Goal: Task Accomplishment & Management: Manage account settings

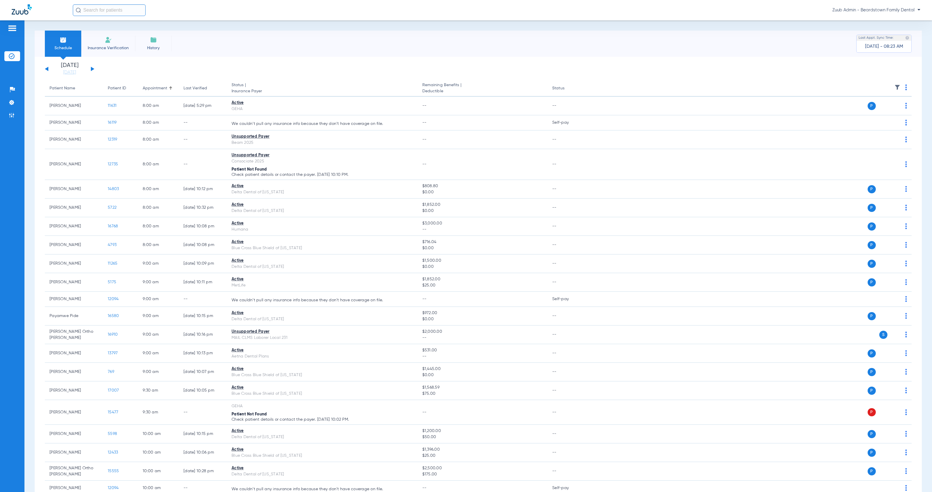
click at [115, 12] on input "text" at bounding box center [109, 10] width 73 height 12
type input "[PERSON_NAME]"
click at [144, 30] on td "04/14/2007" at bounding box center [141, 31] width 17 height 8
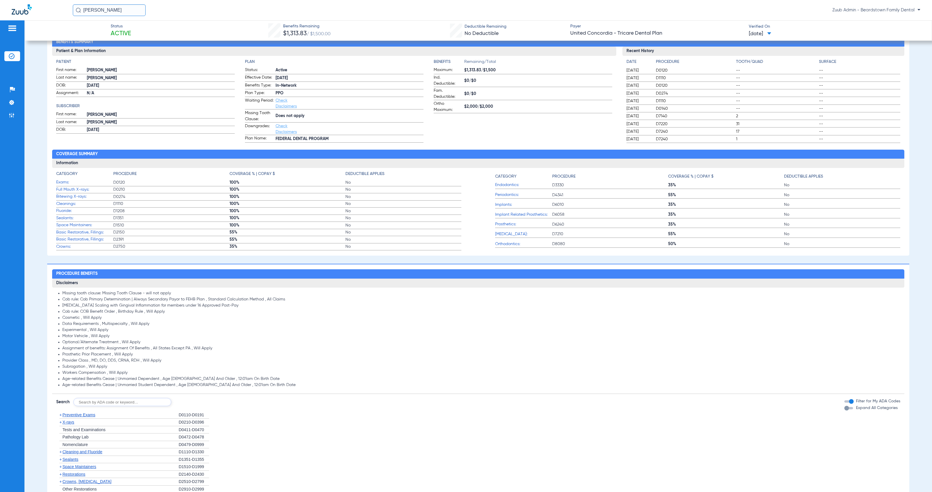
scroll to position [62, 0]
click at [66, 420] on span "X-rays" at bounding box center [68, 422] width 12 height 5
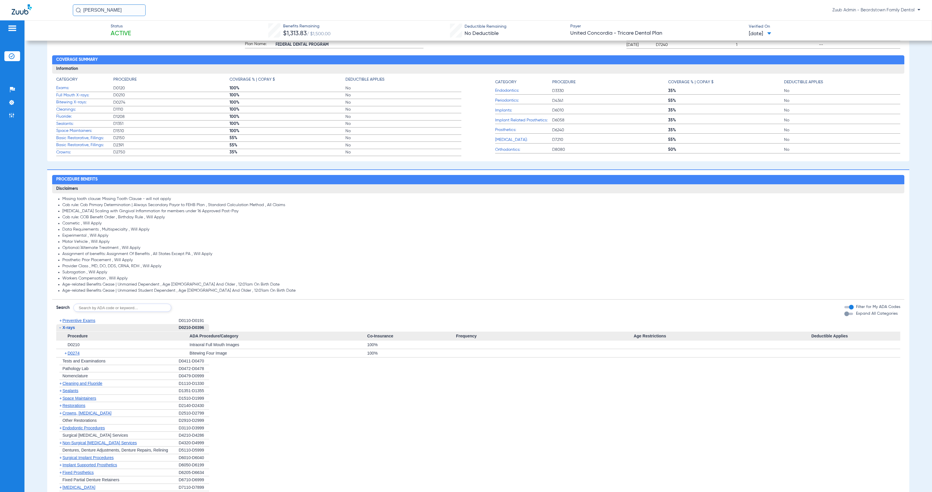
scroll to position [0, 0]
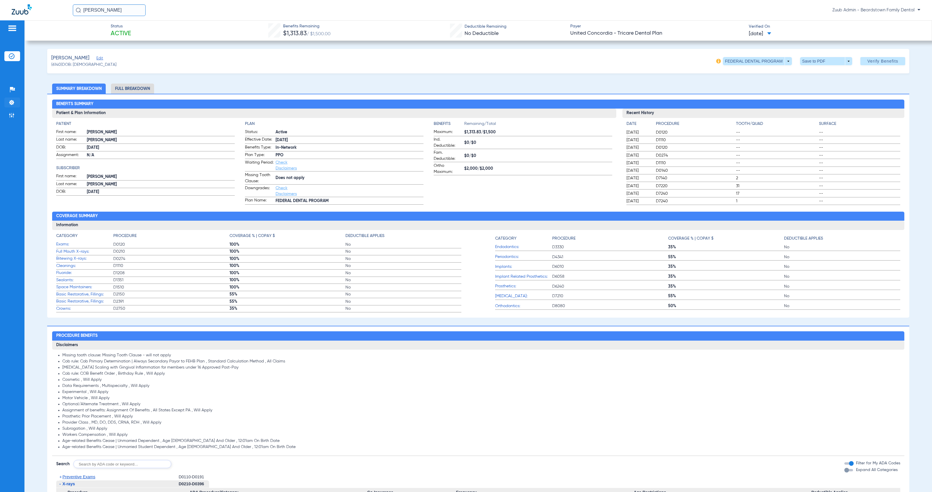
click at [13, 101] on img at bounding box center [12, 103] width 6 height 6
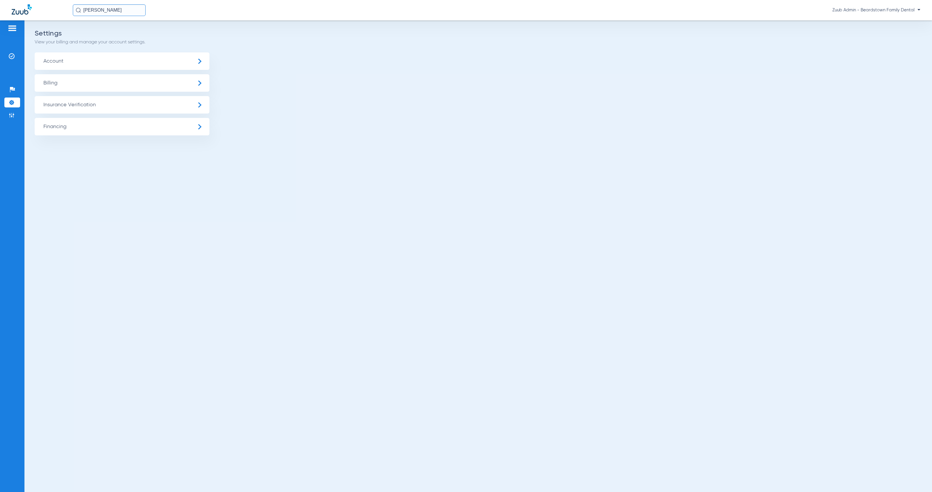
click at [102, 107] on span "Insurance Verification" at bounding box center [122, 104] width 175 height 17
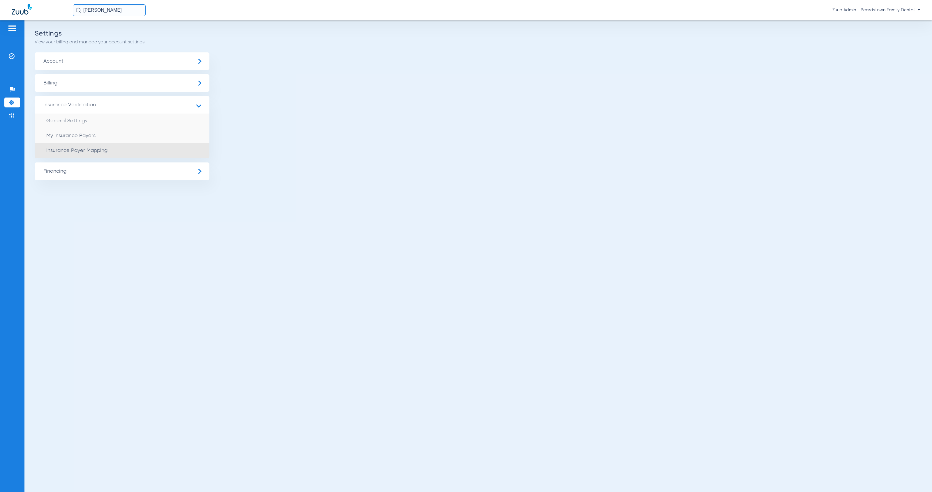
click at [143, 154] on li "Insurance Payer Mapping" at bounding box center [122, 150] width 175 height 15
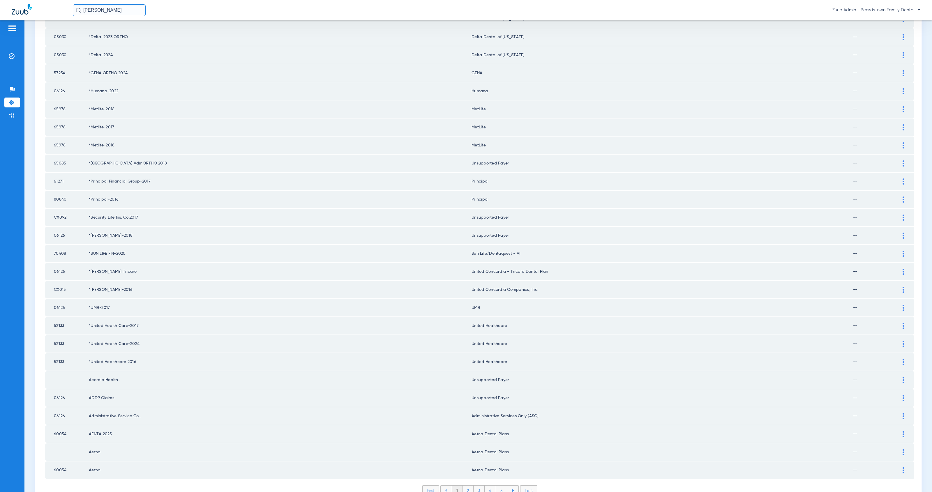
scroll to position [531, 0]
click at [466, 485] on li "2" at bounding box center [467, 490] width 11 height 10
click at [481, 485] on li "3" at bounding box center [478, 490] width 11 height 10
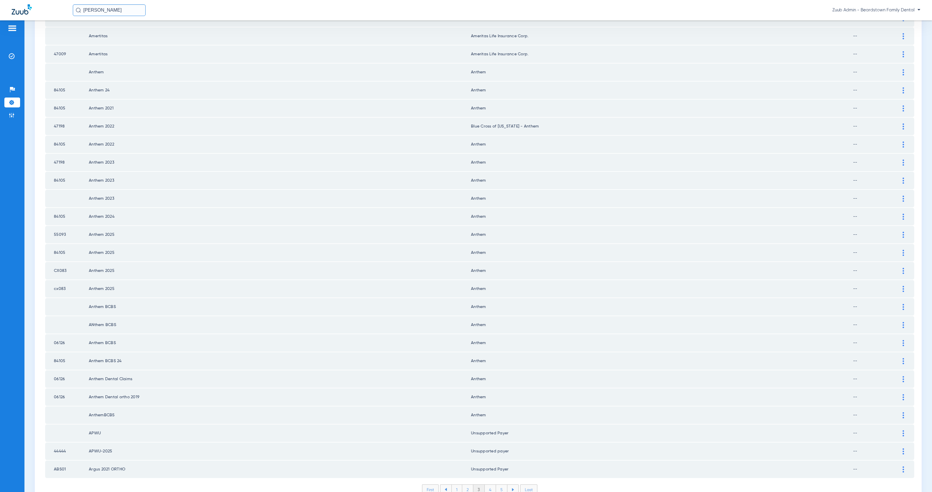
click at [490, 485] on li "4" at bounding box center [489, 490] width 11 height 10
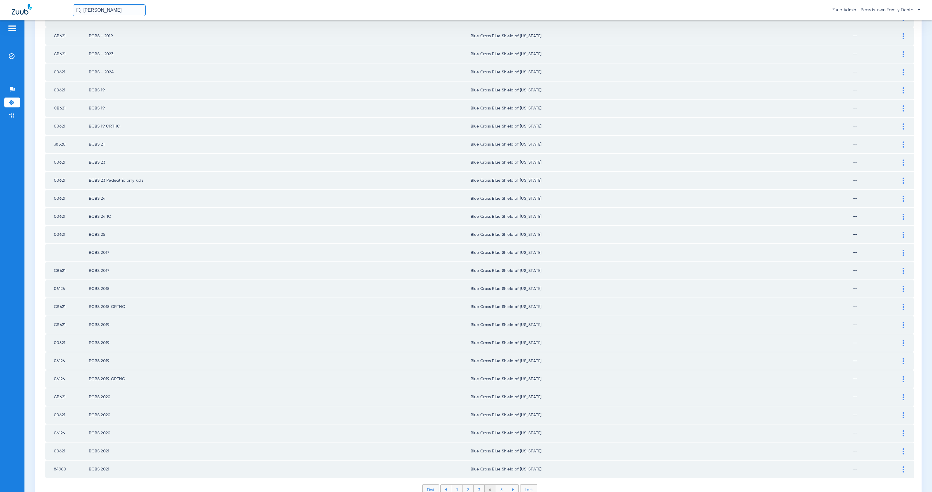
click at [499, 485] on li "5" at bounding box center [501, 490] width 11 height 10
click at [500, 485] on li "6" at bounding box center [501, 490] width 11 height 10
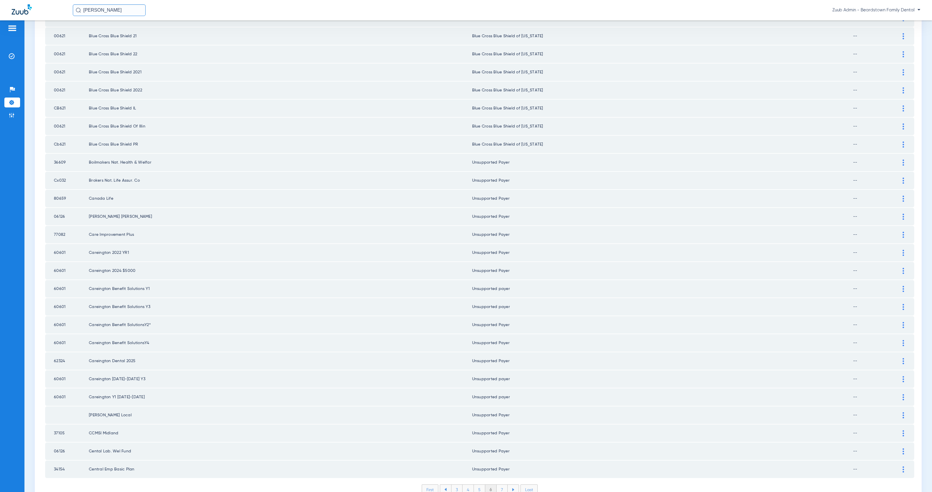
click at [500, 485] on li "7" at bounding box center [501, 490] width 11 height 10
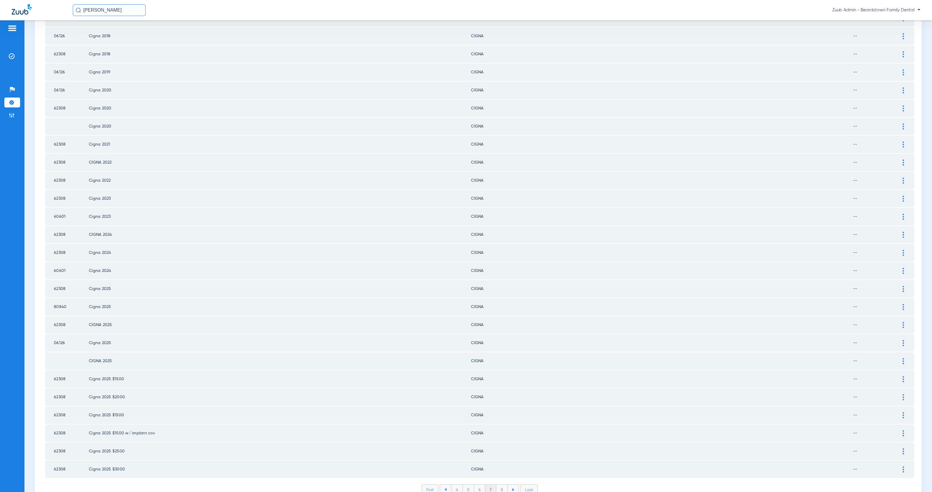
click at [500, 485] on li "8" at bounding box center [501, 490] width 11 height 10
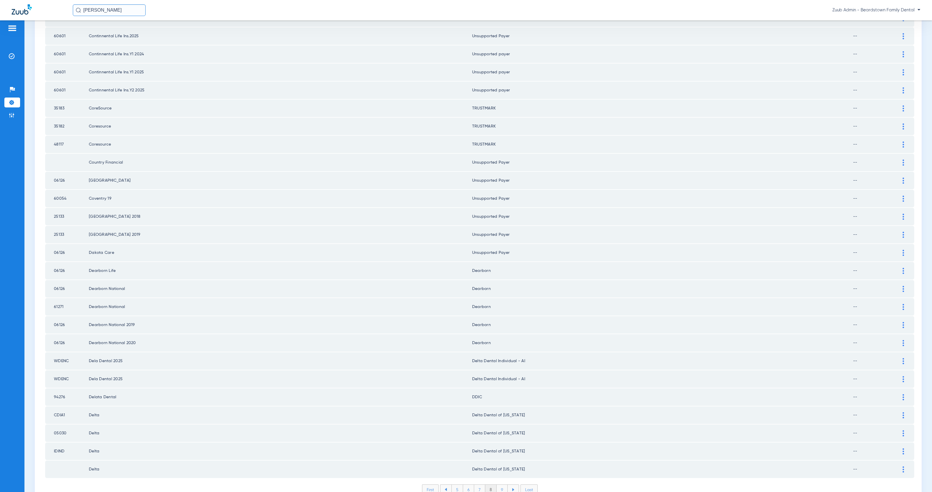
click at [499, 485] on li "9" at bounding box center [501, 490] width 11 height 10
click at [501, 485] on li "10" at bounding box center [501, 490] width 13 height 10
click at [502, 485] on li "11" at bounding box center [503, 490] width 12 height 10
click at [501, 485] on li "12" at bounding box center [503, 490] width 13 height 10
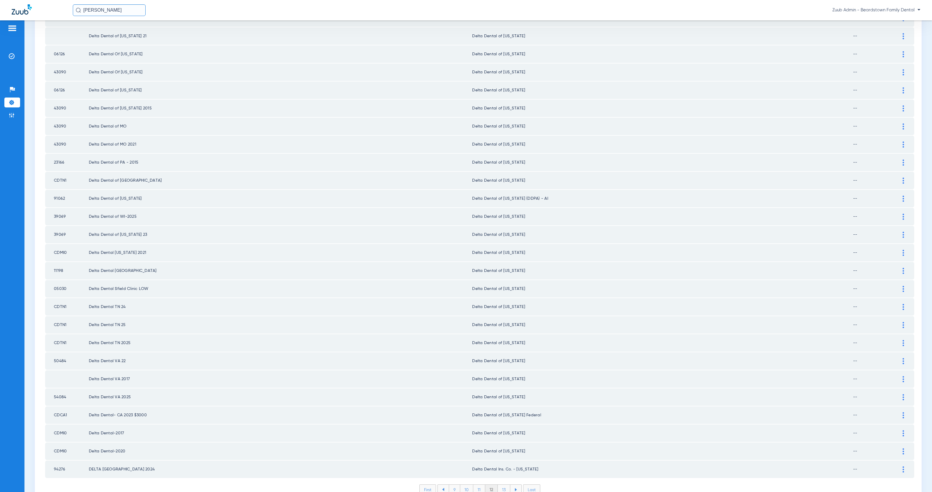
click at [501, 485] on li "13" at bounding box center [504, 490] width 13 height 10
click at [504, 485] on li "14" at bounding box center [504, 490] width 13 height 10
click at [505, 485] on li "15" at bounding box center [504, 490] width 13 height 10
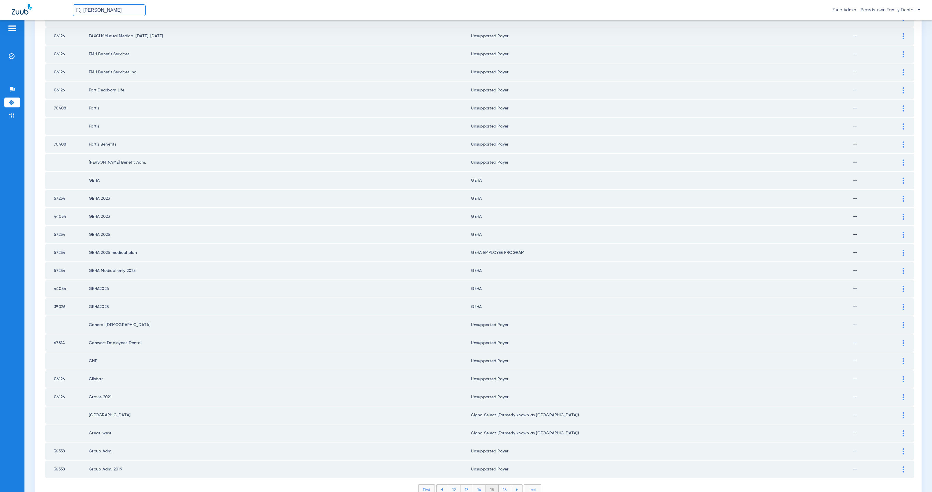
click at [505, 485] on li "16" at bounding box center [504, 490] width 13 height 10
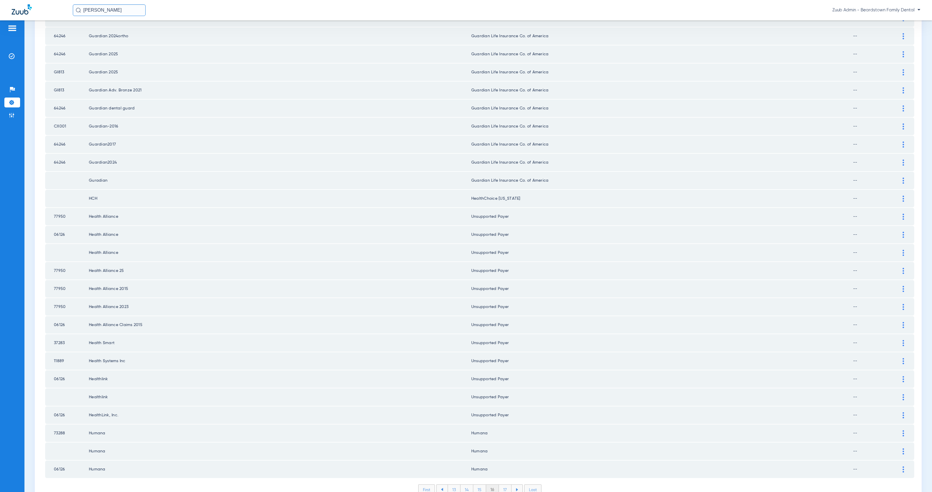
click at [500, 485] on li "17" at bounding box center [505, 490] width 13 height 10
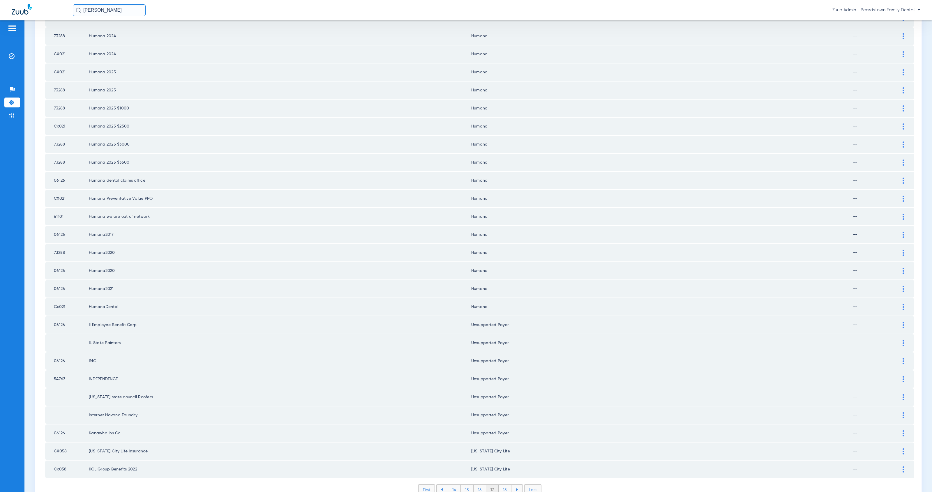
click at [506, 485] on li "18" at bounding box center [504, 490] width 13 height 10
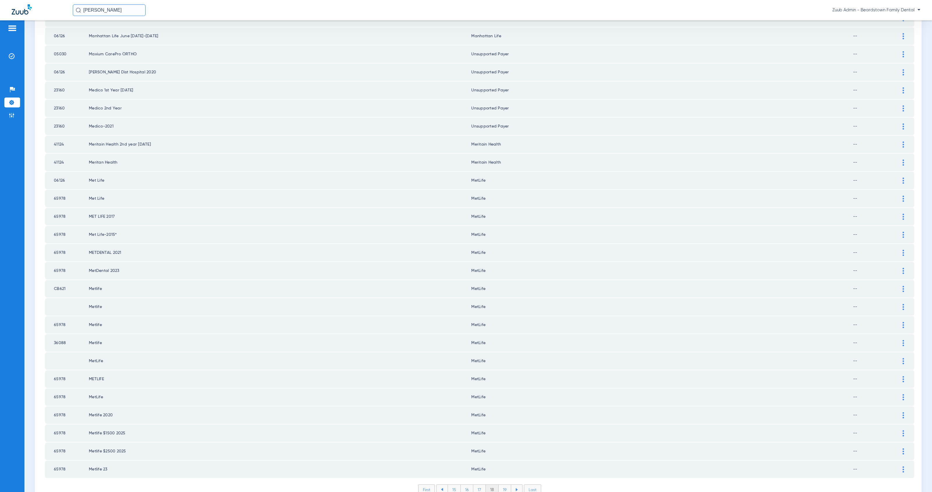
click at [499, 485] on li "19" at bounding box center [504, 490] width 13 height 10
click at [504, 485] on li "20" at bounding box center [505, 490] width 14 height 10
click at [501, 485] on li "21" at bounding box center [505, 490] width 13 height 10
click at [501, 485] on li "22" at bounding box center [505, 490] width 13 height 10
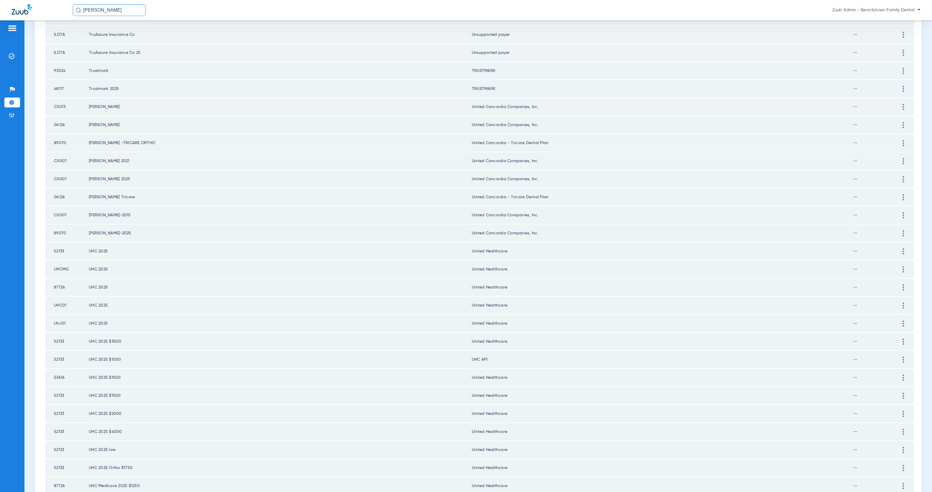
scroll to position [503, 0]
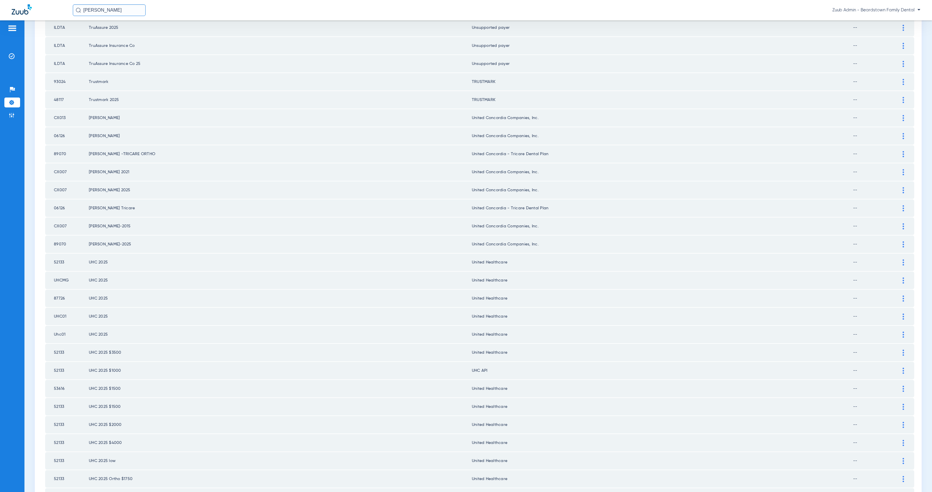
click at [902, 368] on img at bounding box center [902, 371] width 1 height 6
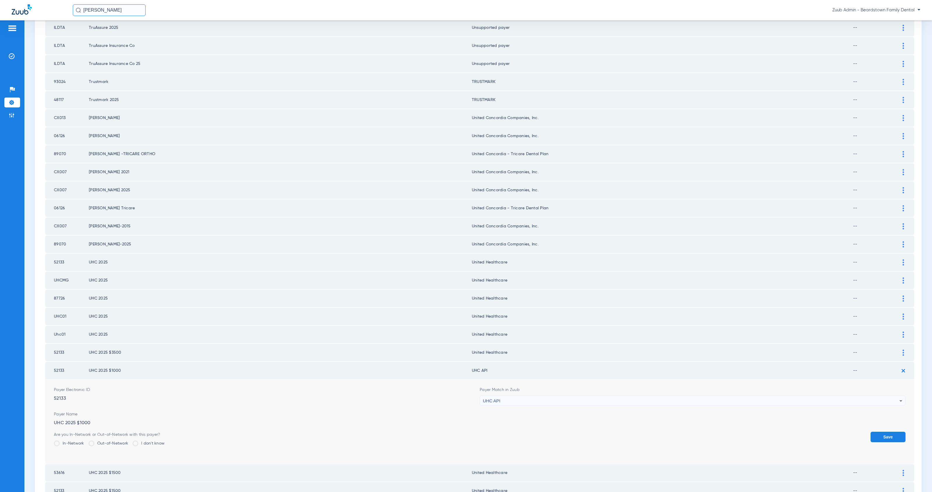
click at [506, 396] on div "UHC API" at bounding box center [691, 401] width 416 height 10
type input "united he"
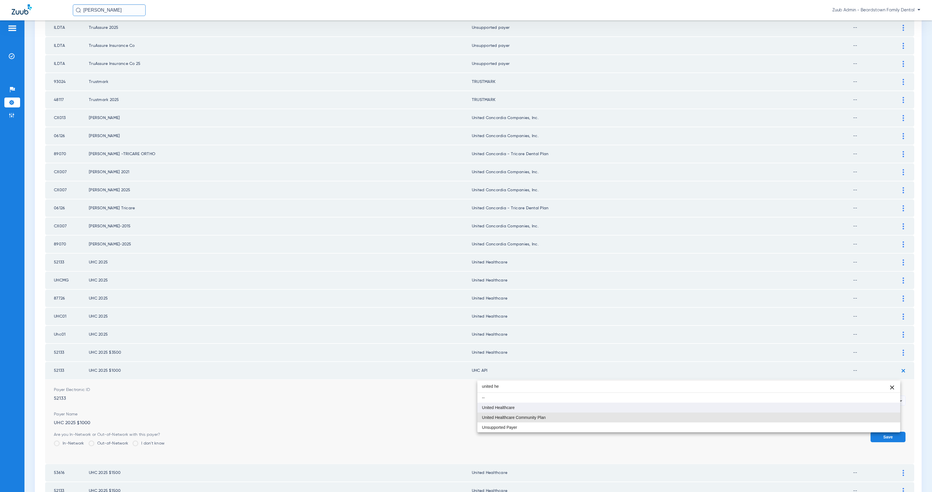
click at [520, 412] on div "united he close -- United Healthcare United Healthcare Community Plan Unsupport…" at bounding box center [688, 407] width 423 height 52
click at [518, 408] on mat-option "United Healthcare" at bounding box center [688, 408] width 423 height 10
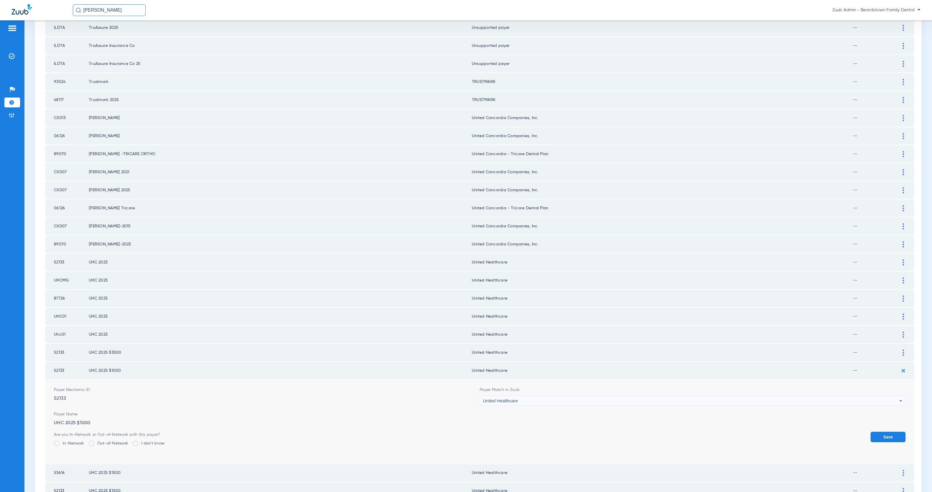
click at [874, 432] on button "Save" at bounding box center [887, 437] width 35 height 10
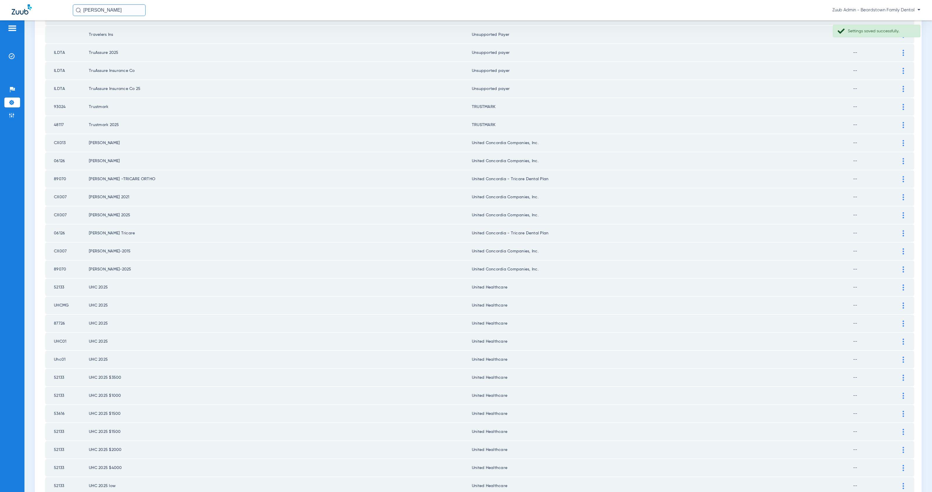
scroll to position [531, 0]
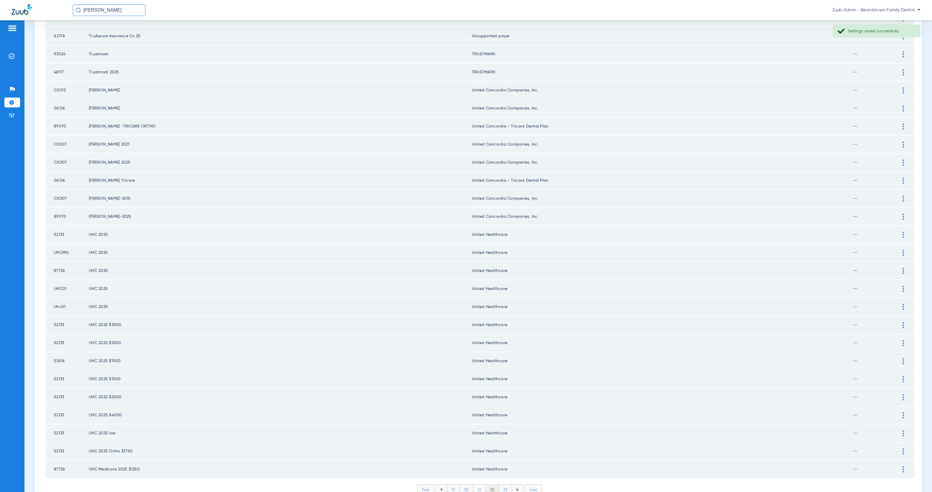
click at [504, 485] on li "23" at bounding box center [505, 490] width 13 height 10
click at [505, 485] on li "24" at bounding box center [505, 490] width 13 height 10
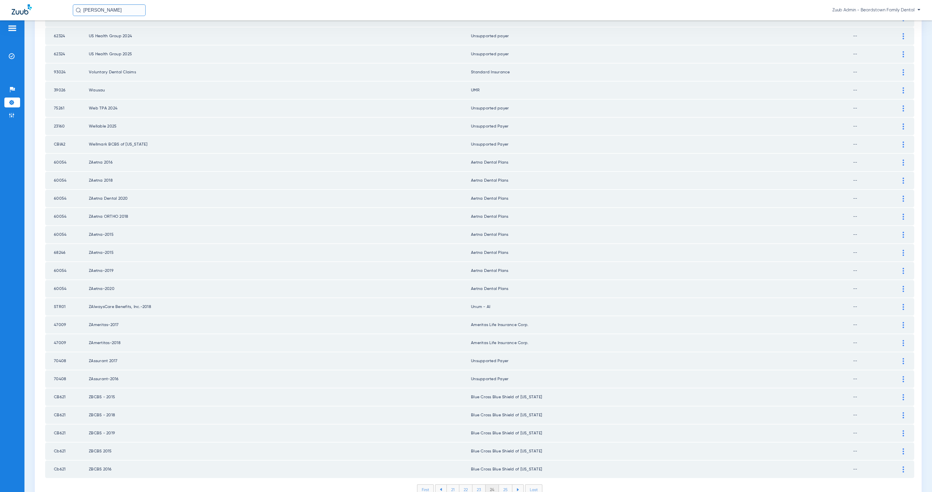
click at [504, 485] on li "25" at bounding box center [505, 490] width 13 height 10
click at [505, 485] on li "26" at bounding box center [505, 490] width 13 height 10
click at [505, 485] on li "27" at bounding box center [506, 490] width 13 height 10
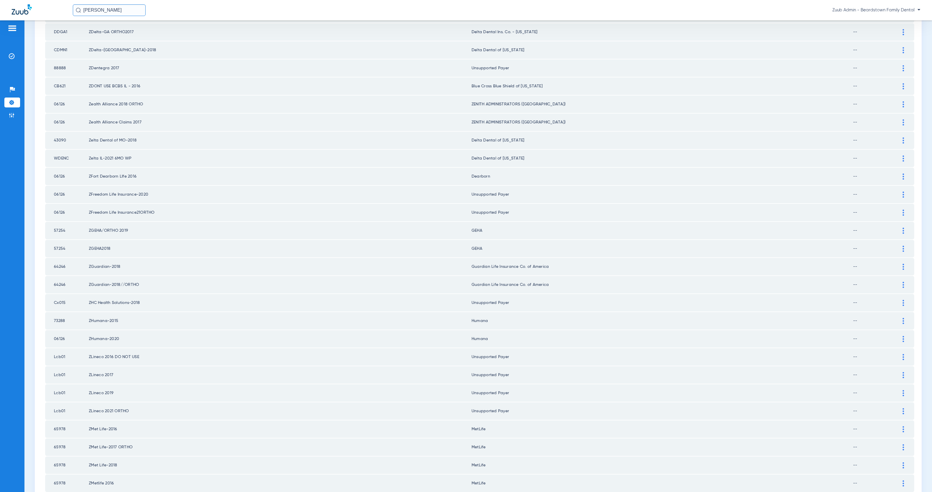
scroll to position [0, 0]
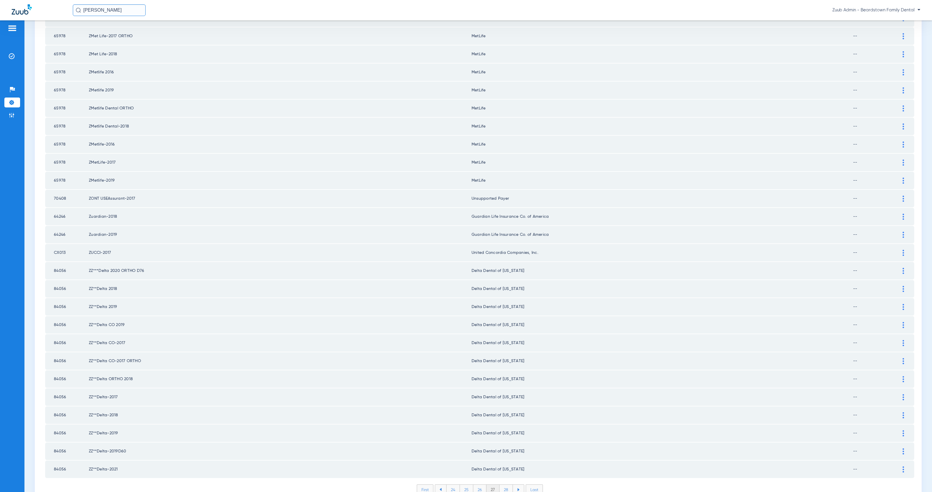
click at [504, 485] on li "28" at bounding box center [505, 490] width 13 height 10
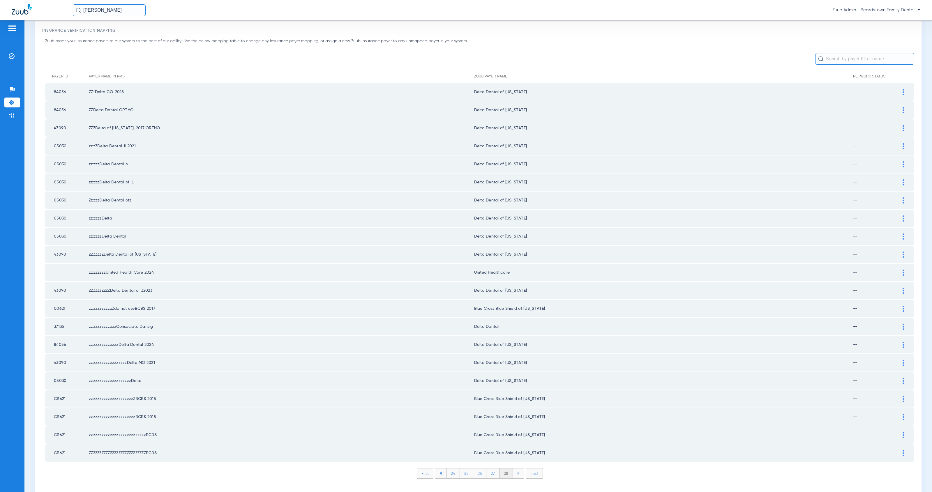
scroll to position [24, 0]
click at [902, 323] on img at bounding box center [902, 326] width 1 height 6
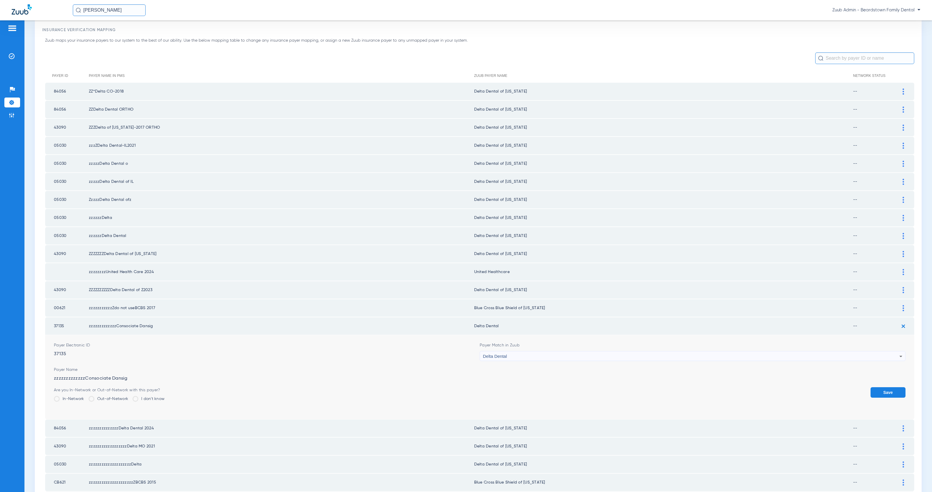
click at [545, 353] on form "Payer Electronic ID 37135 Payer Match in Zuub Delta Dental Payer Name zzzzzzzzz…" at bounding box center [479, 377] width 851 height 84
click at [543, 351] on div "Delta Dental" at bounding box center [691, 356] width 416 height 10
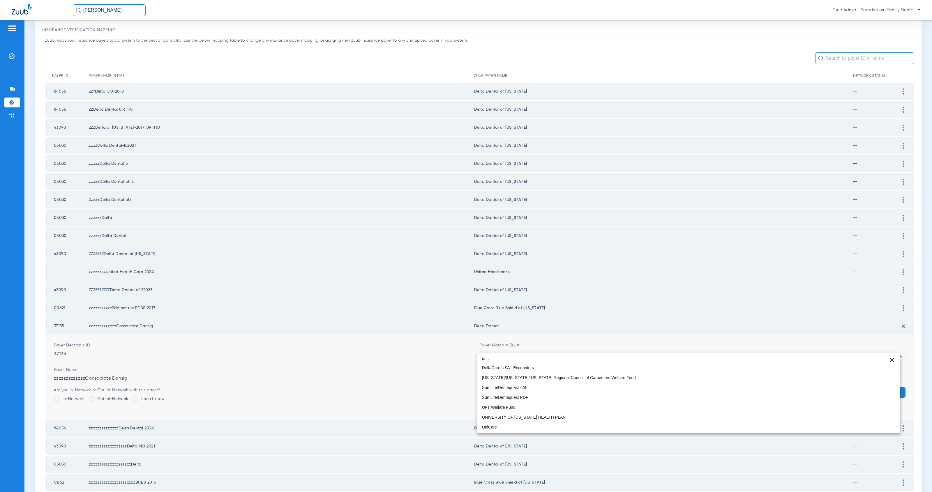
scroll to position [0, 0]
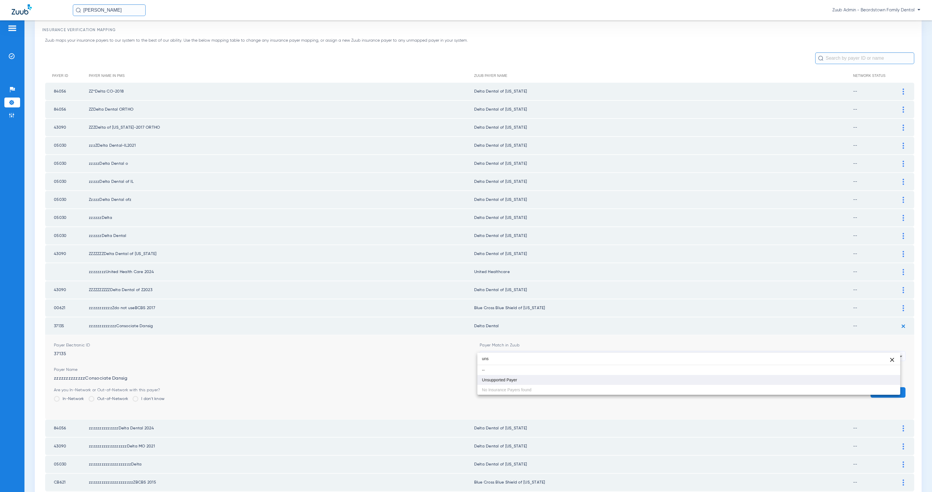
type input "uns"
drag, startPoint x: 553, startPoint y: 379, endPoint x: 713, endPoint y: 384, distance: 159.9
click at [553, 379] on mat-option "Unsupported Payer" at bounding box center [688, 380] width 423 height 10
click at [876, 387] on button "Save" at bounding box center [887, 392] width 35 height 10
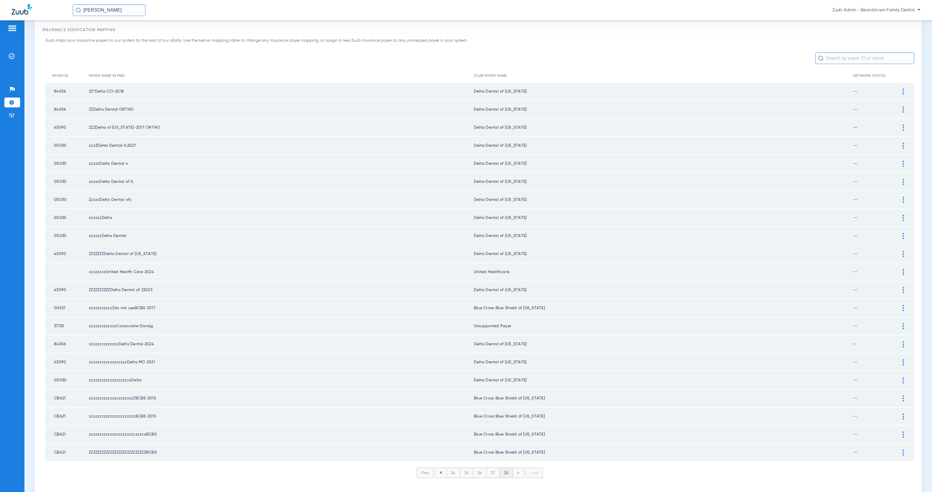
scroll to position [24, 0]
click at [16, 57] on li "Insurance Verification" at bounding box center [12, 56] width 16 height 10
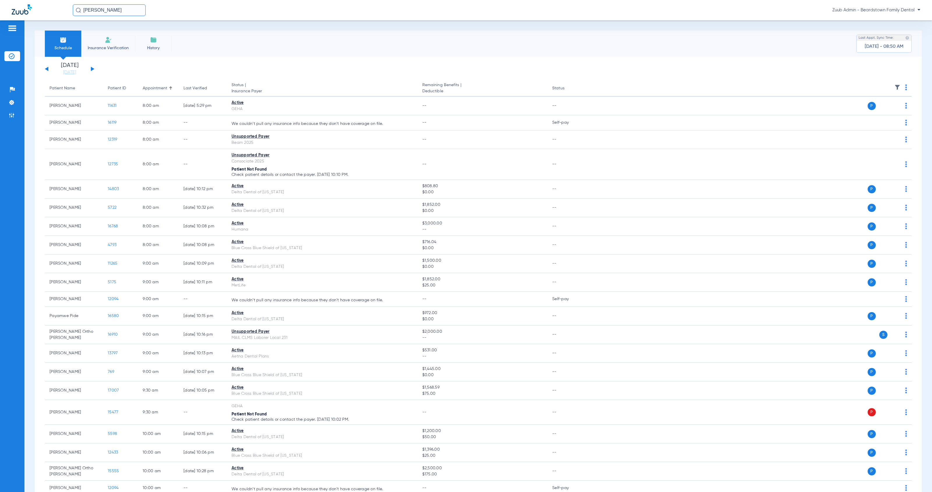
click at [93, 69] on button at bounding box center [92, 69] width 3 height 4
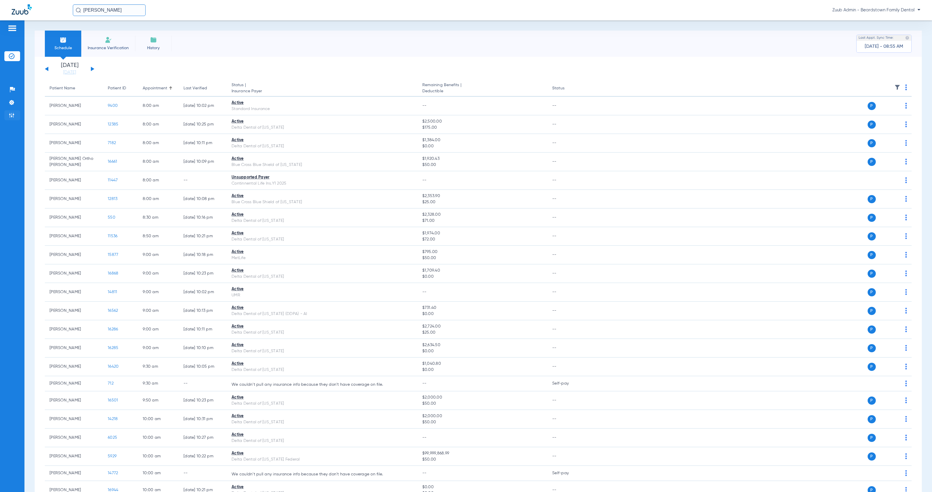
click at [13, 111] on li "Admin" at bounding box center [12, 115] width 16 height 10
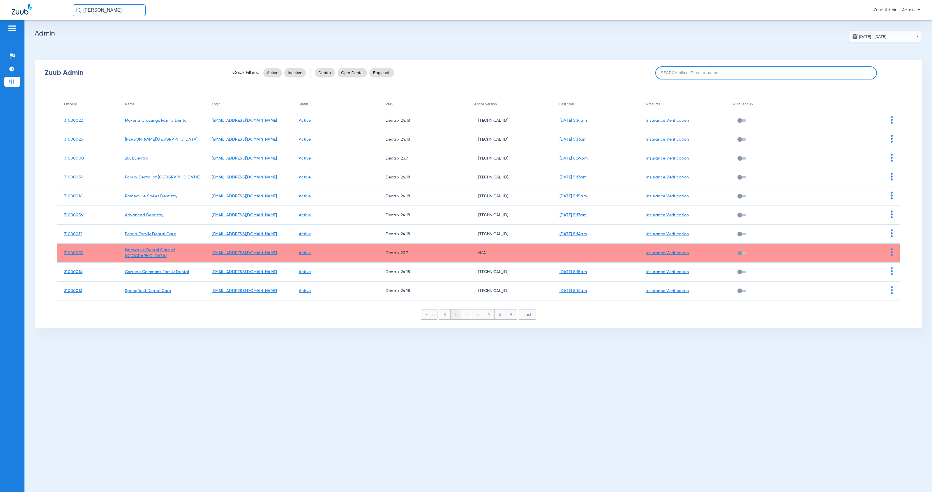
click at [681, 68] on input at bounding box center [766, 72] width 222 height 13
paste input "31000024"
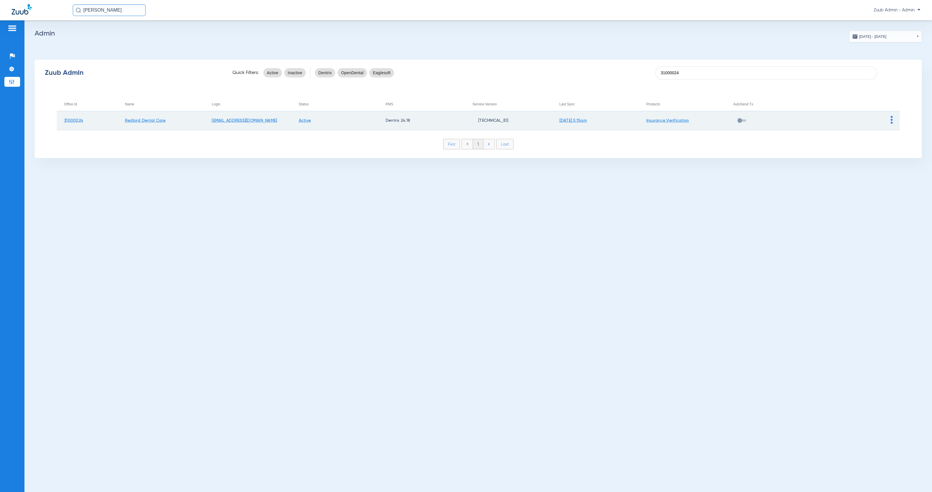
type input "31000024"
click at [891, 122] on img at bounding box center [891, 120] width 2 height 8
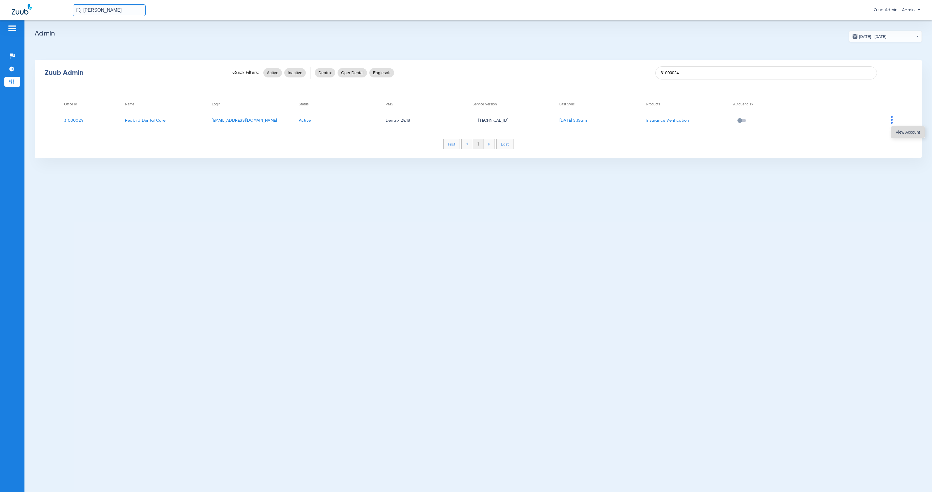
click at [903, 131] on span "View Account" at bounding box center [907, 132] width 24 height 4
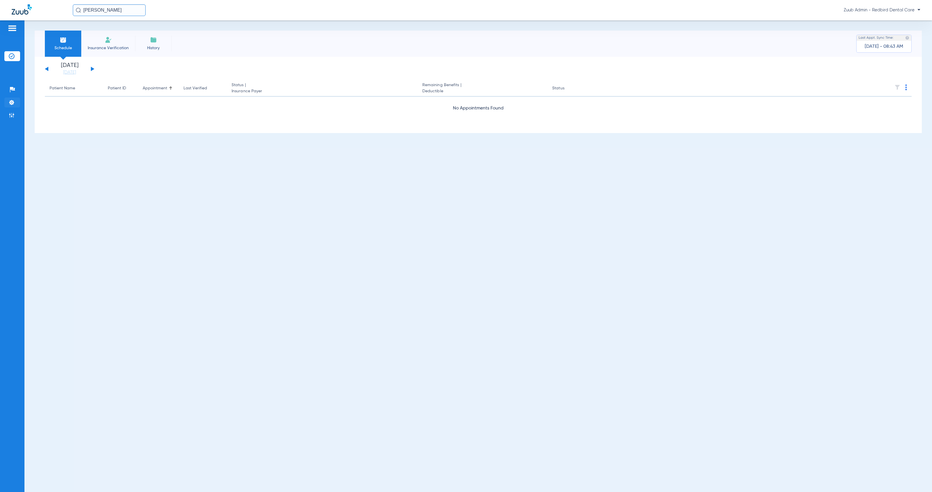
drag, startPoint x: 15, startPoint y: 106, endPoint x: 20, endPoint y: 106, distance: 4.4
click at [15, 106] on li "Settings" at bounding box center [12, 103] width 16 height 10
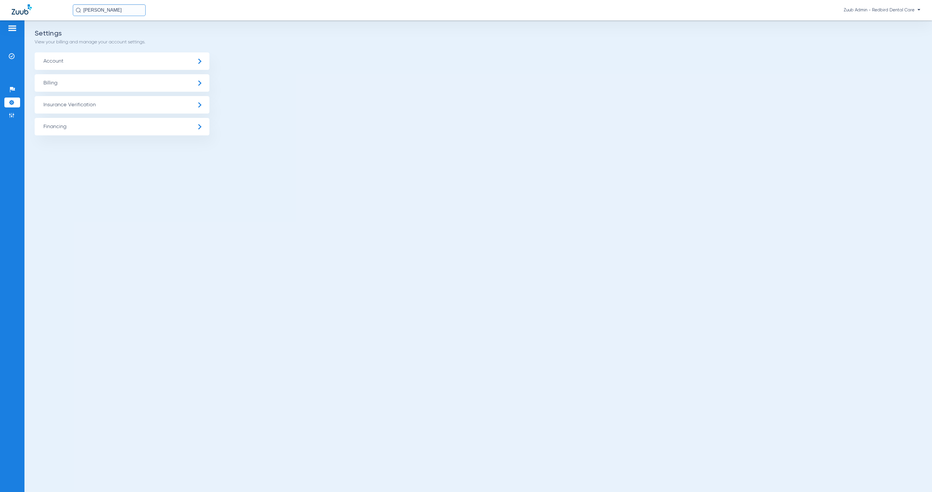
drag, startPoint x: 67, startPoint y: 110, endPoint x: 79, endPoint y: 122, distance: 16.5
click at [67, 111] on span "Insurance Verification" at bounding box center [122, 104] width 175 height 17
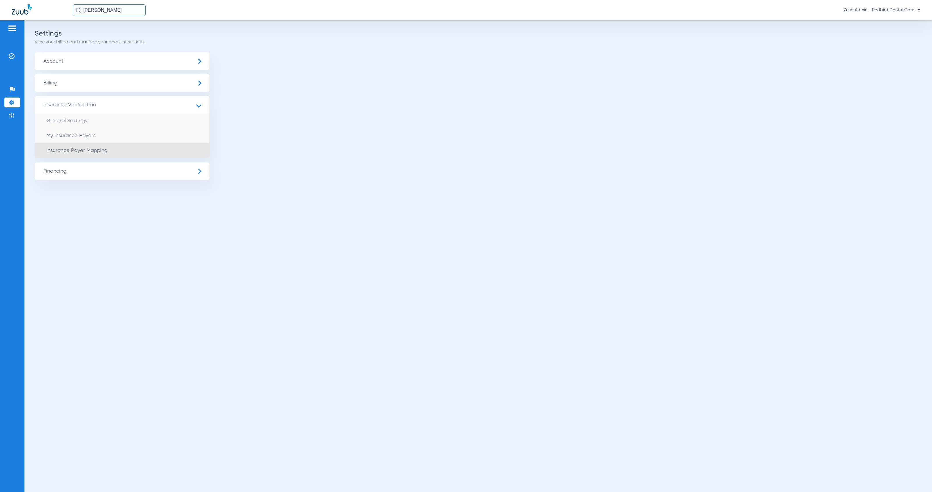
click at [101, 151] on span "Insurance Payer Mapping" at bounding box center [76, 150] width 61 height 5
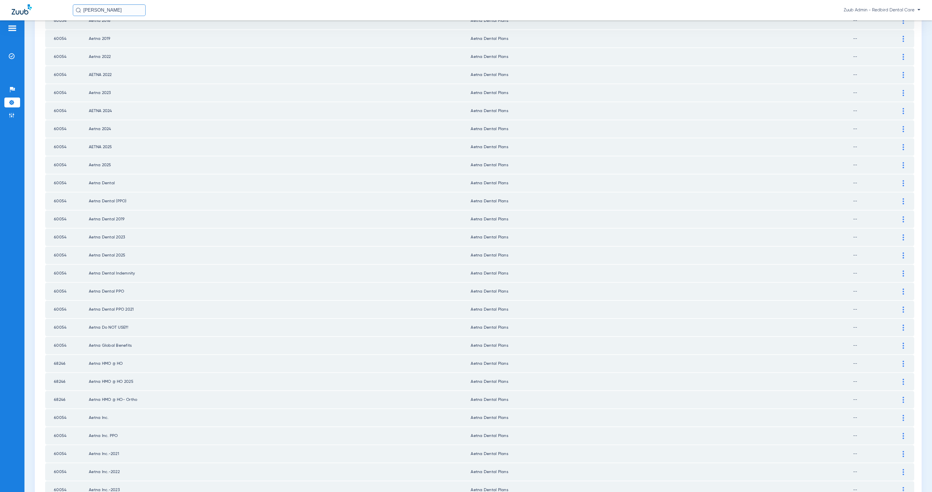
scroll to position [531, 0]
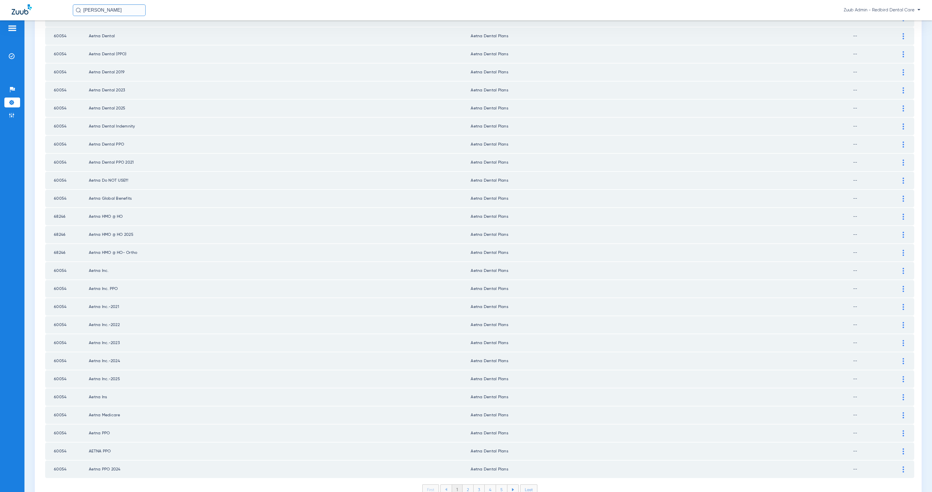
click at [467, 485] on li "2" at bounding box center [467, 490] width 11 height 10
click at [476, 485] on li "3" at bounding box center [478, 490] width 11 height 10
click at [489, 485] on li "4" at bounding box center [489, 490] width 11 height 10
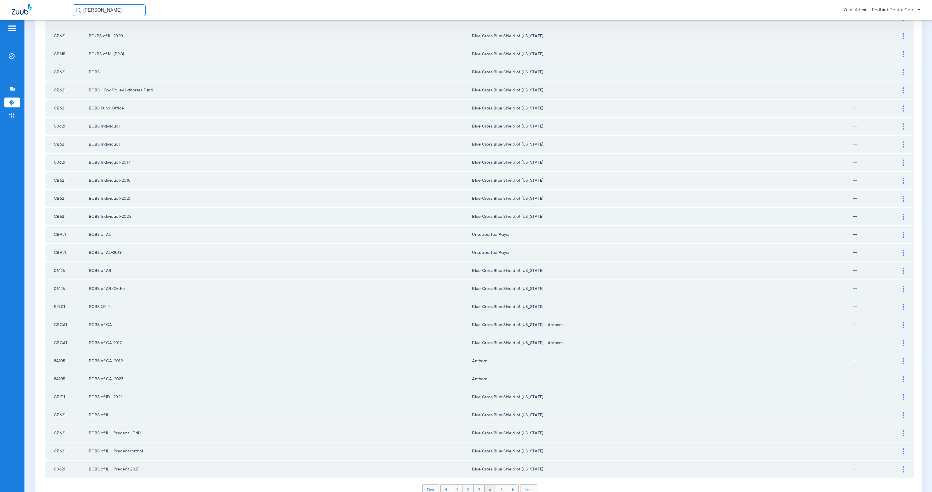
click at [498, 485] on li "5" at bounding box center [501, 490] width 11 height 10
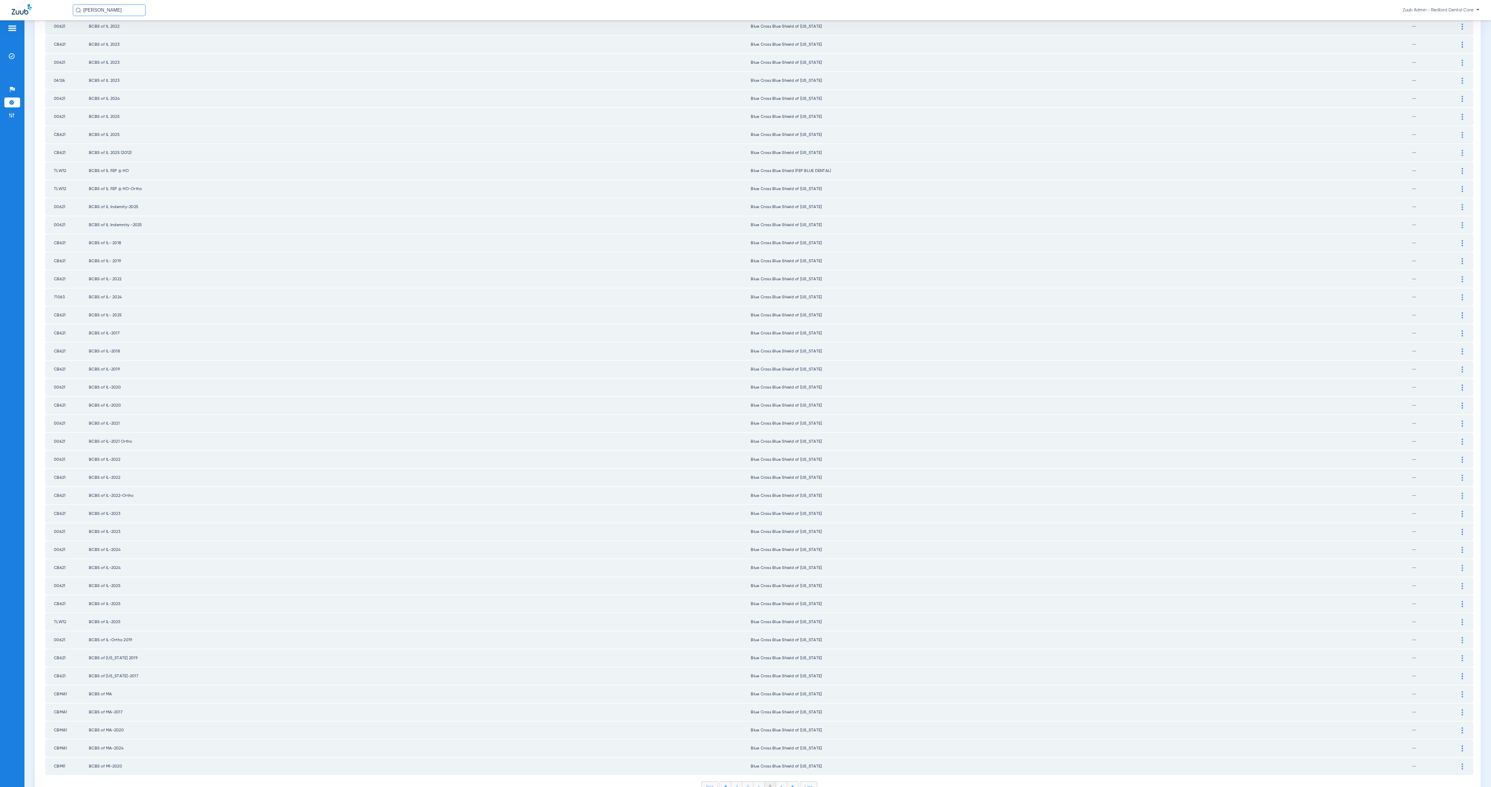
scroll to position [237, 0]
click at [778, 492] on li "6" at bounding box center [781, 783] width 11 height 10
click at [778, 492] on li "7" at bounding box center [781, 783] width 11 height 10
click at [780, 492] on li "8" at bounding box center [781, 783] width 11 height 10
click at [778, 492] on li "9" at bounding box center [781, 783] width 11 height 10
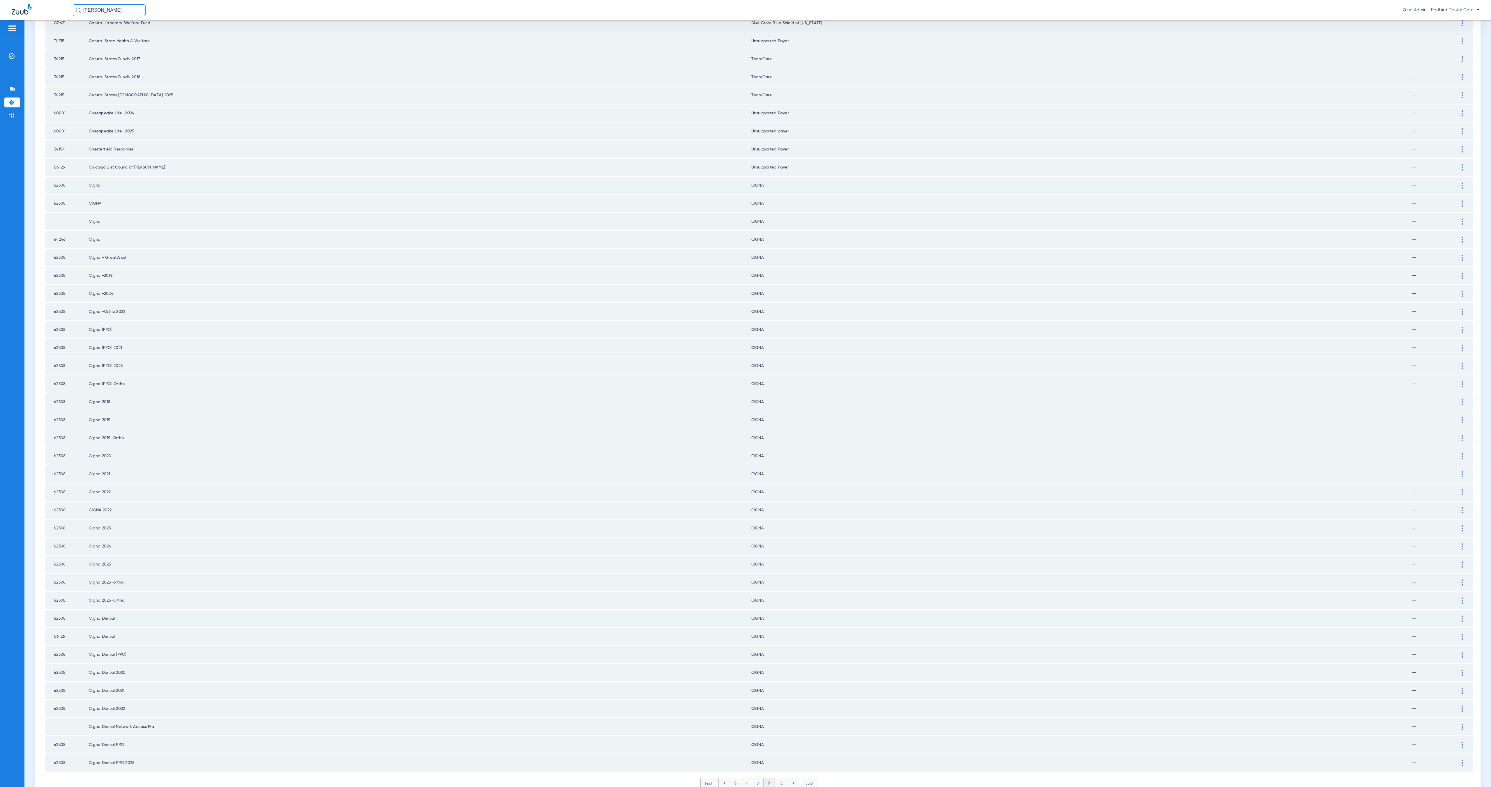
click at [781, 492] on li "10" at bounding box center [781, 783] width 13 height 10
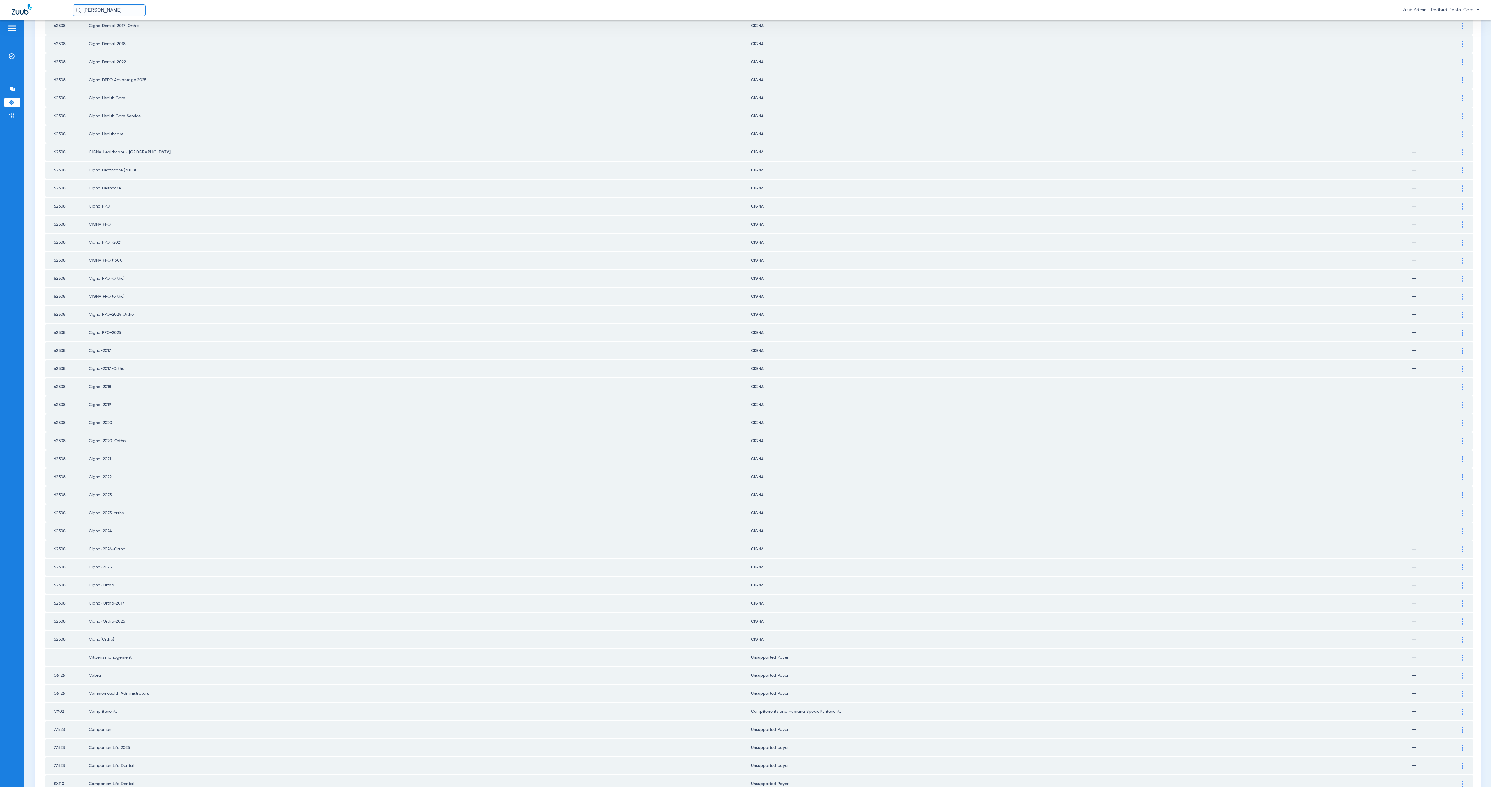
scroll to position [0, 0]
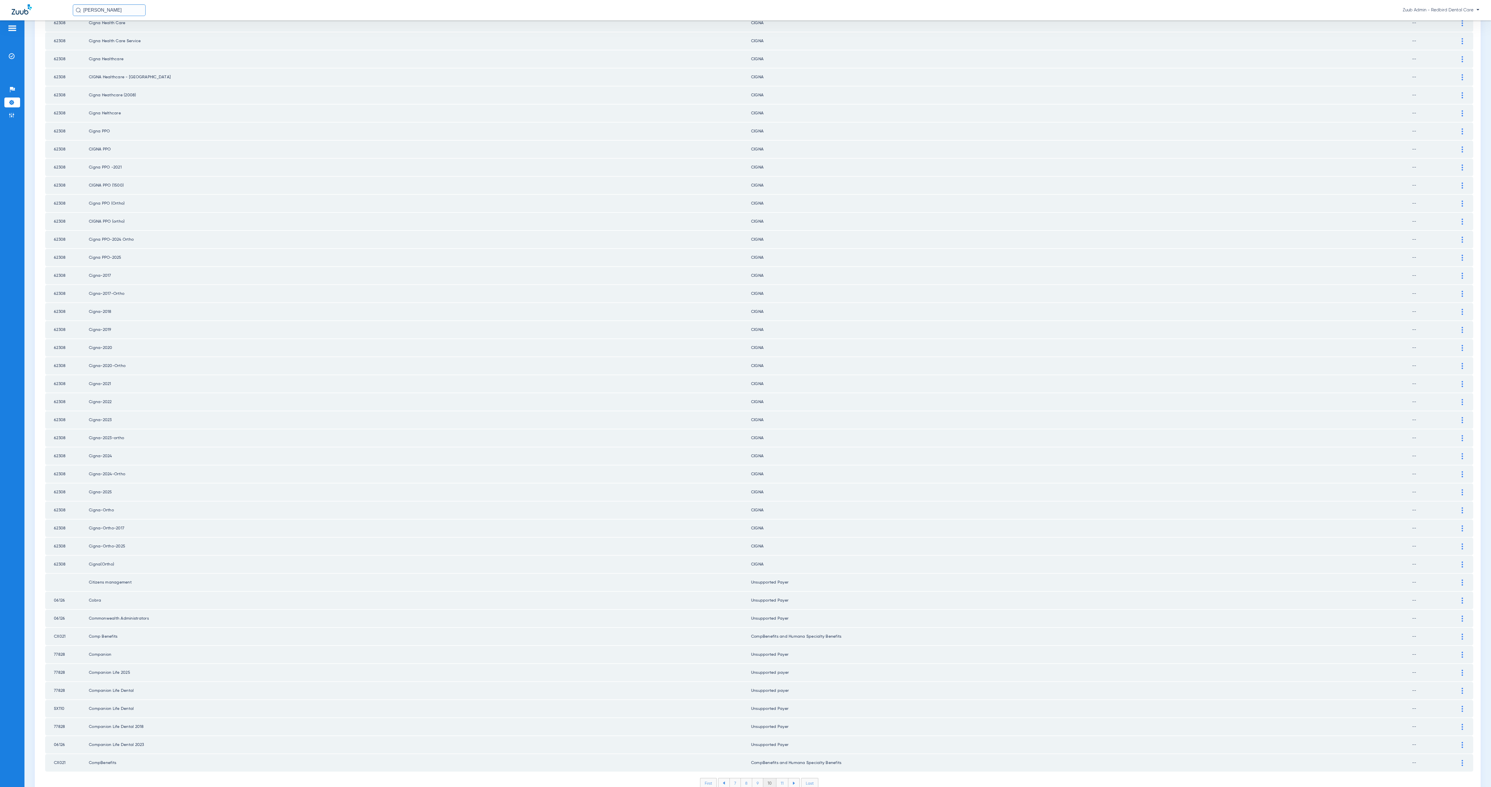
click at [776, 492] on li "11" at bounding box center [782, 783] width 12 height 10
click at [781, 492] on li "12" at bounding box center [782, 783] width 13 height 10
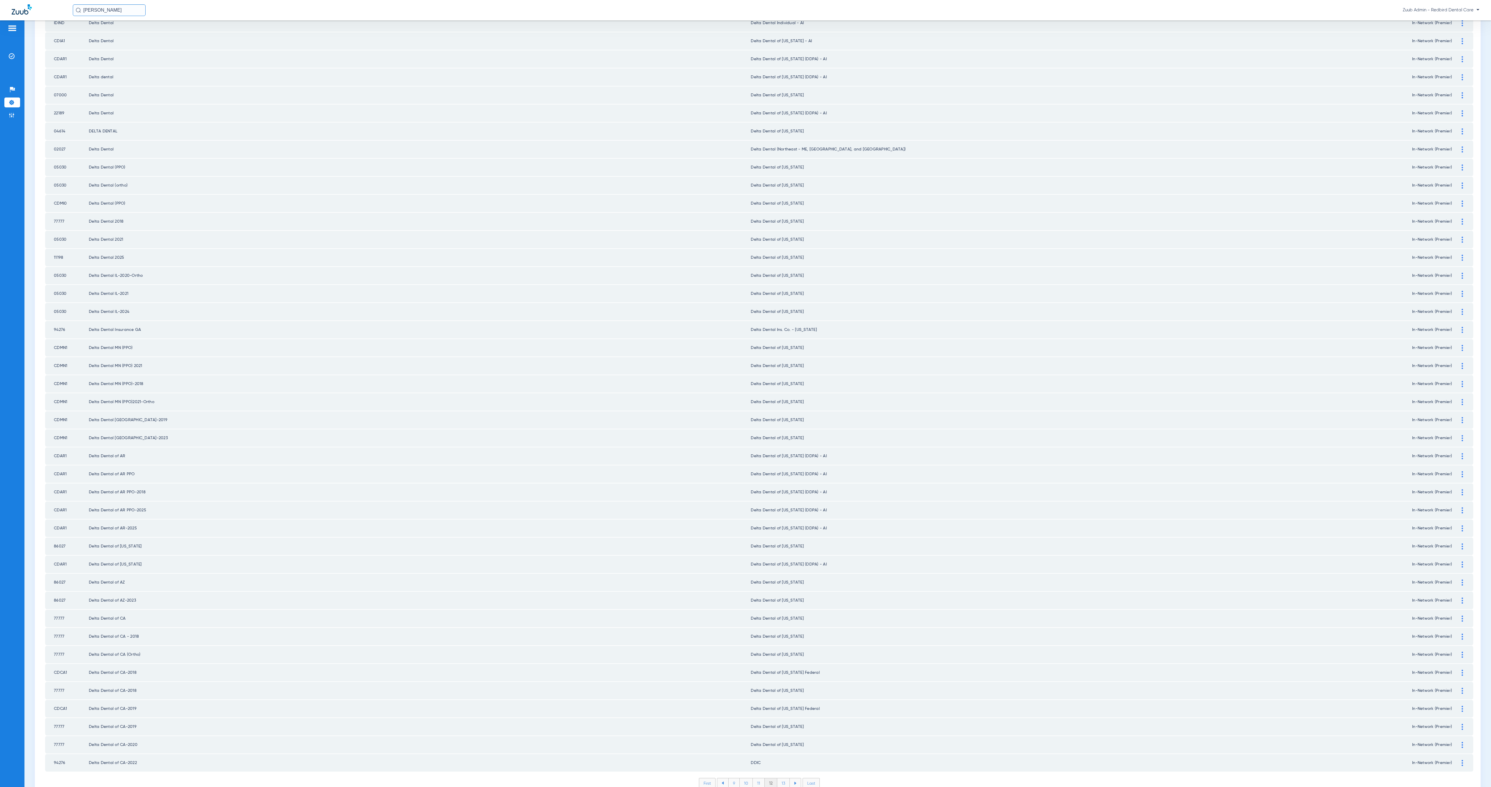
click at [780, 492] on li "13" at bounding box center [783, 783] width 13 height 10
click at [778, 492] on li "14" at bounding box center [784, 783] width 13 height 10
click at [778, 492] on li "15" at bounding box center [783, 783] width 13 height 10
click at [778, 492] on li "16" at bounding box center [784, 783] width 13 height 10
click at [781, 492] on li "17" at bounding box center [784, 783] width 13 height 10
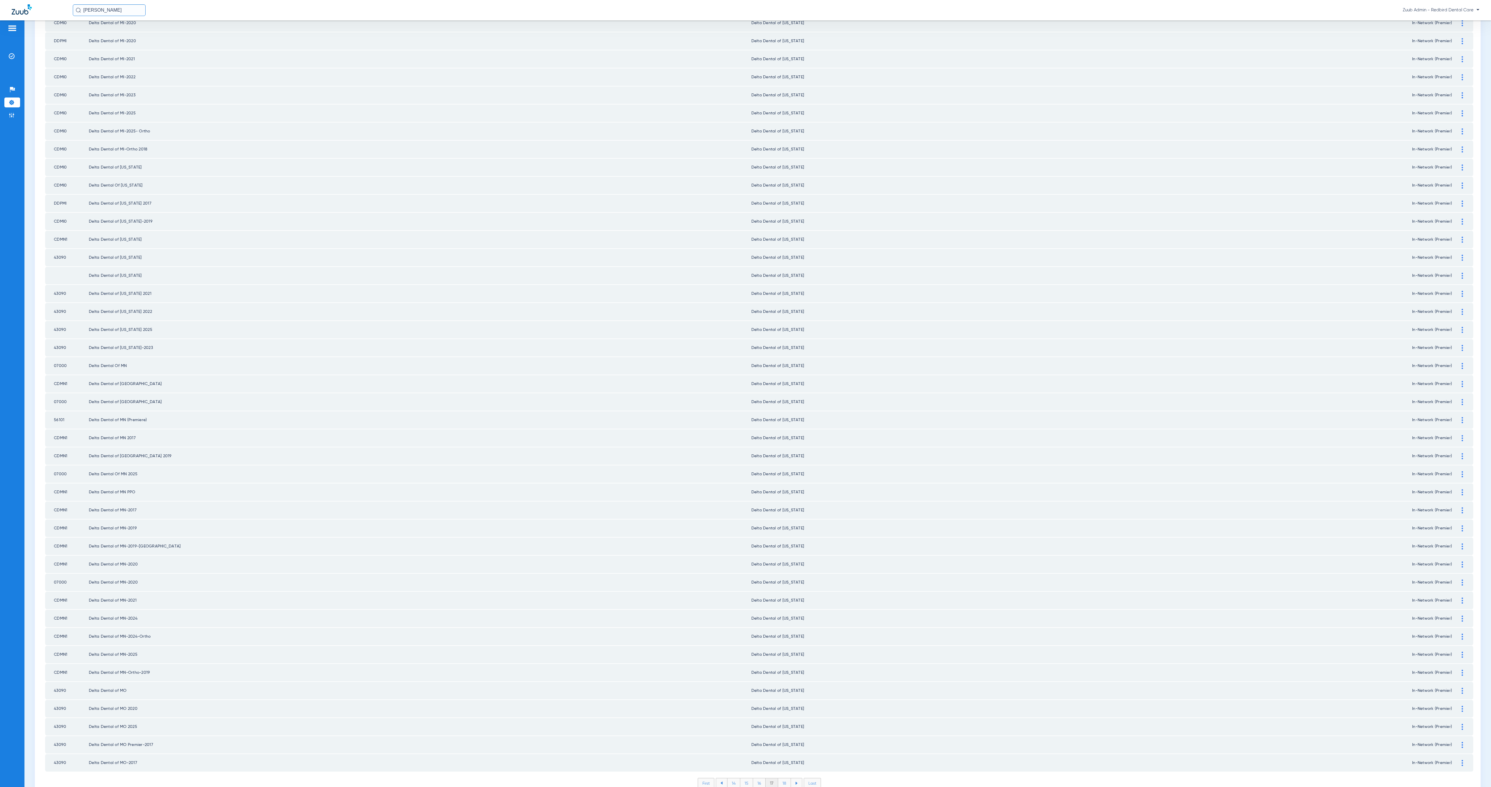
click at [781, 492] on li "18" at bounding box center [784, 783] width 13 height 10
click at [781, 492] on li "19" at bounding box center [784, 783] width 13 height 10
click at [781, 492] on li "20" at bounding box center [784, 783] width 14 height 10
click at [779, 492] on li "21" at bounding box center [784, 783] width 13 height 10
click at [781, 492] on li "22" at bounding box center [784, 783] width 13 height 10
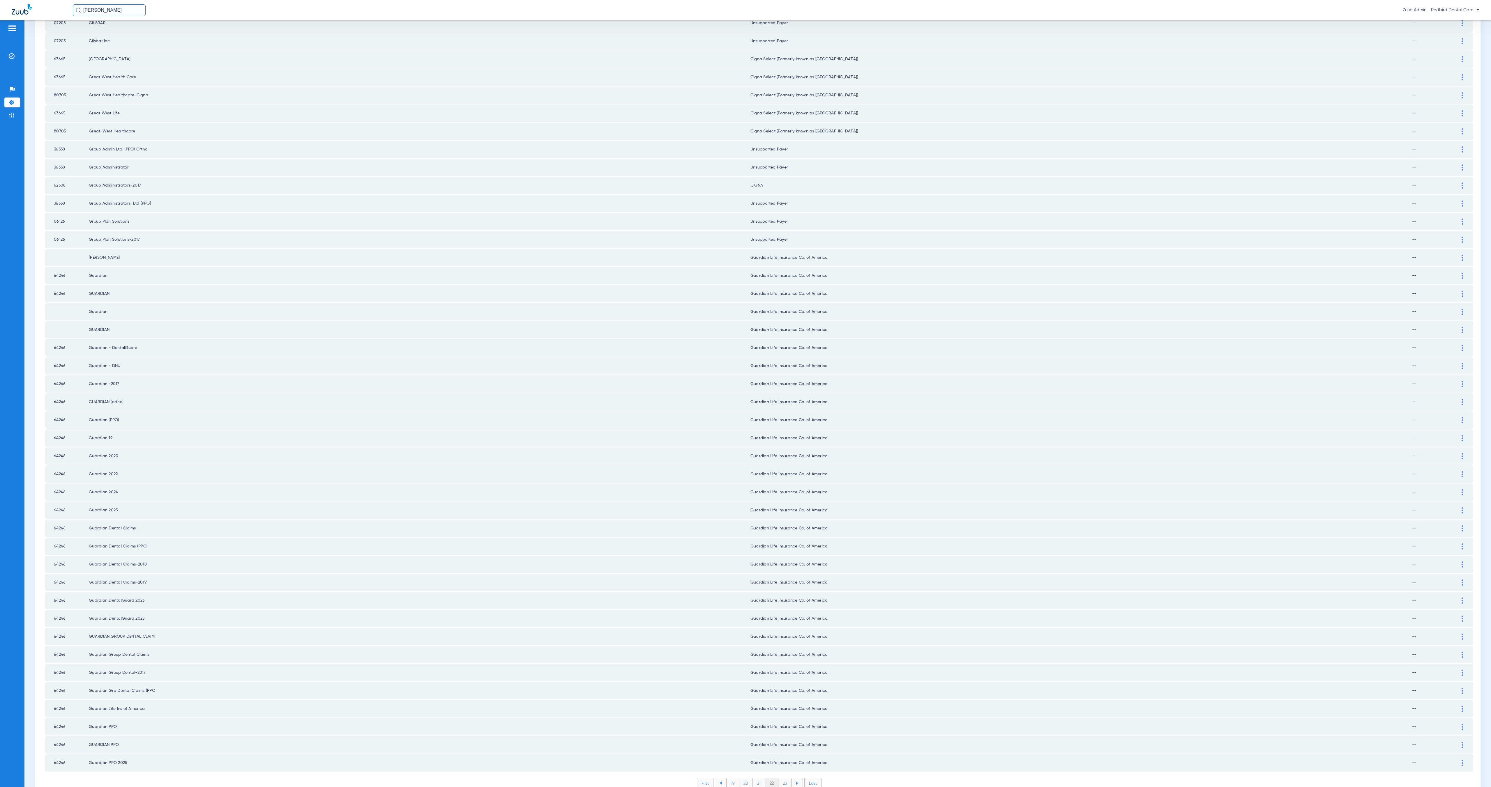
click at [781, 492] on li "23" at bounding box center [784, 783] width 13 height 10
click at [781, 492] on li "24" at bounding box center [784, 783] width 13 height 10
click at [781, 492] on li "25" at bounding box center [784, 783] width 13 height 10
click at [781, 492] on li "26" at bounding box center [785, 783] width 13 height 10
click at [781, 492] on li "27" at bounding box center [785, 783] width 13 height 10
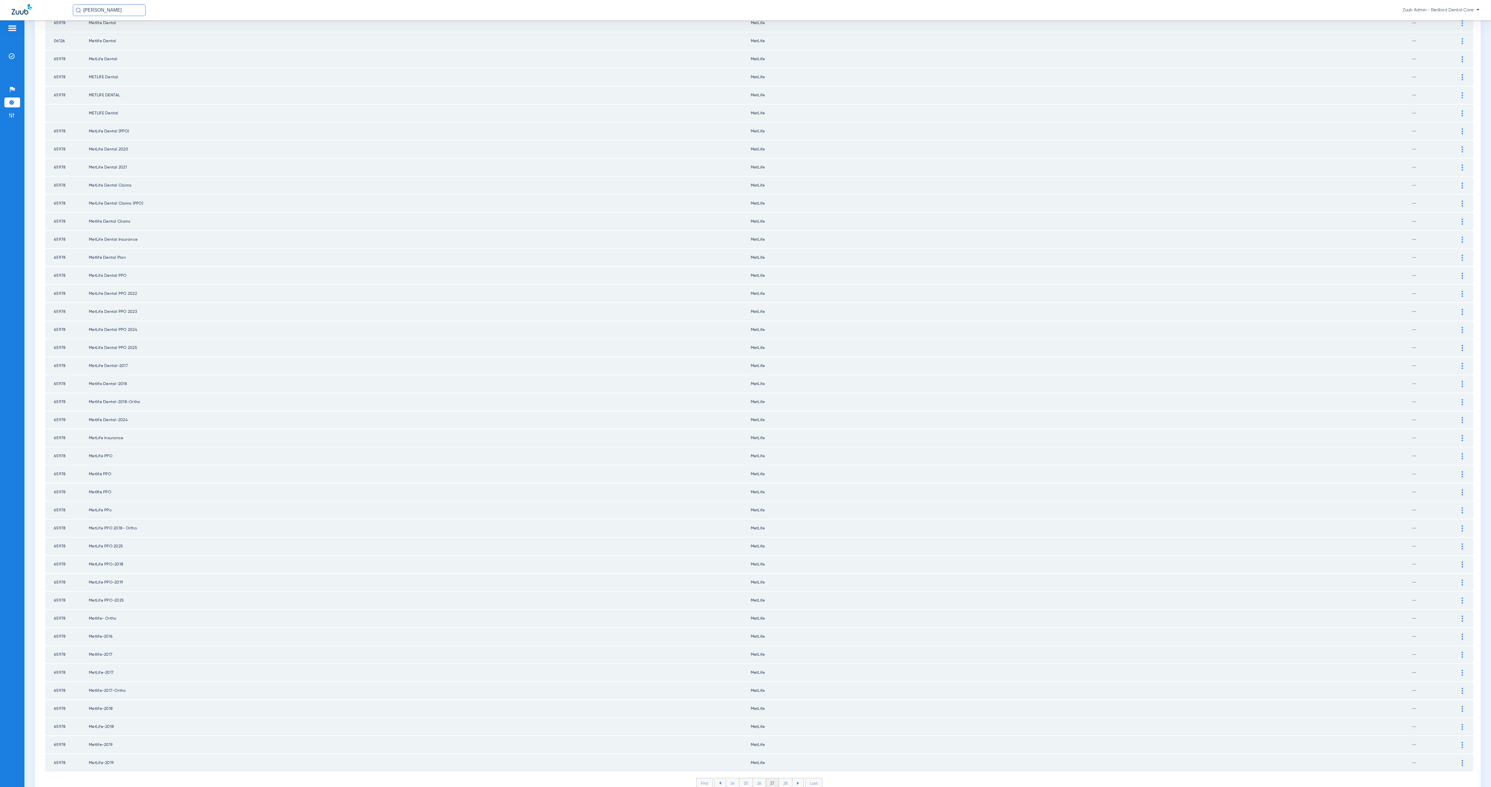
click at [781, 492] on li "28" at bounding box center [785, 783] width 13 height 10
click at [781, 492] on li "29" at bounding box center [785, 783] width 13 height 10
click at [781, 492] on li "30" at bounding box center [785, 783] width 14 height 10
click at [781, 492] on li "31" at bounding box center [785, 783] width 13 height 10
click at [781, 492] on li "32" at bounding box center [785, 783] width 13 height 10
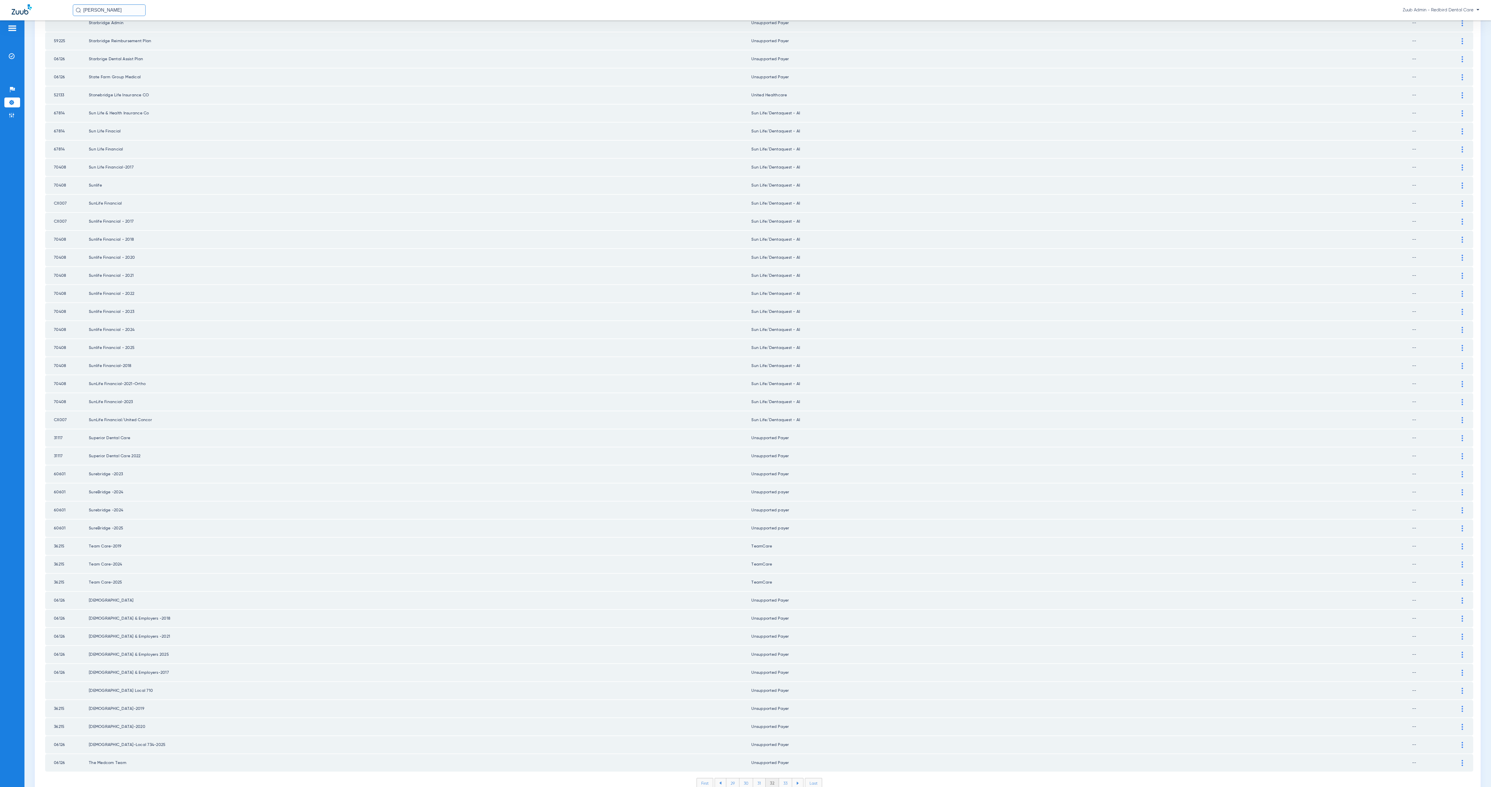
click at [781, 492] on li "33" at bounding box center [785, 783] width 13 height 10
click at [781, 492] on li "34" at bounding box center [785, 783] width 13 height 10
click at [781, 492] on li "35" at bounding box center [784, 783] width 13 height 10
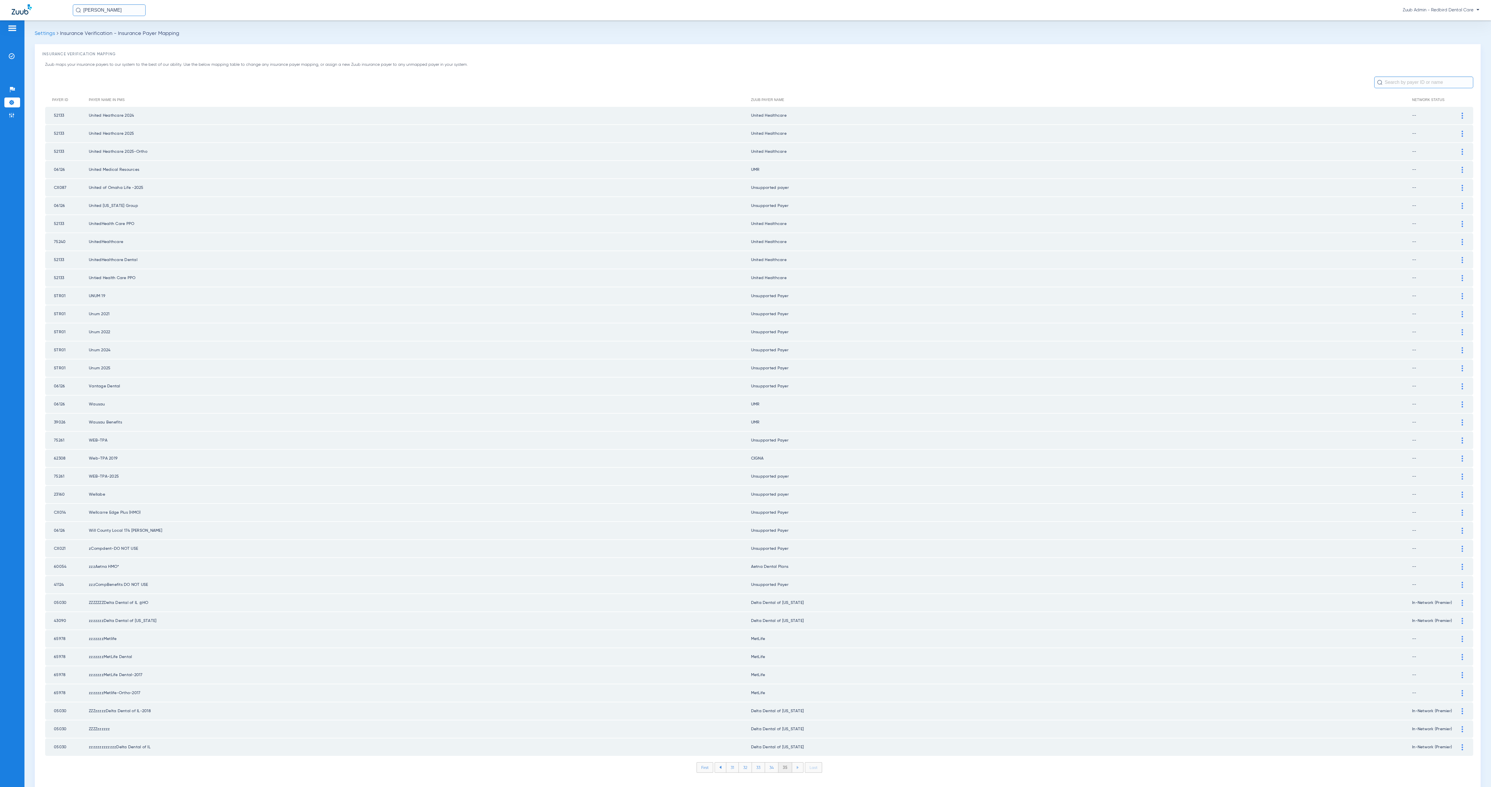
click at [705, 492] on li "First" at bounding box center [704, 767] width 17 height 10
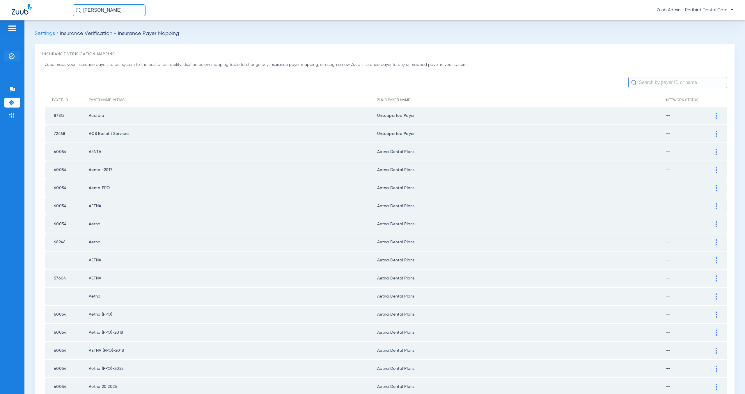
click at [12, 57] on img at bounding box center [12, 56] width 6 height 6
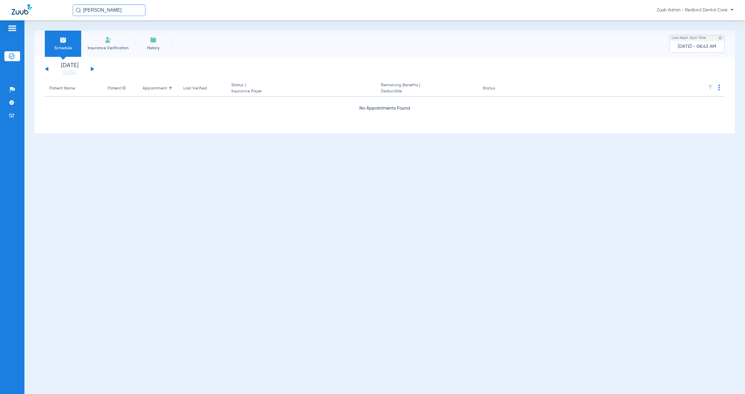
click at [92, 69] on button at bounding box center [92, 69] width 3 height 4
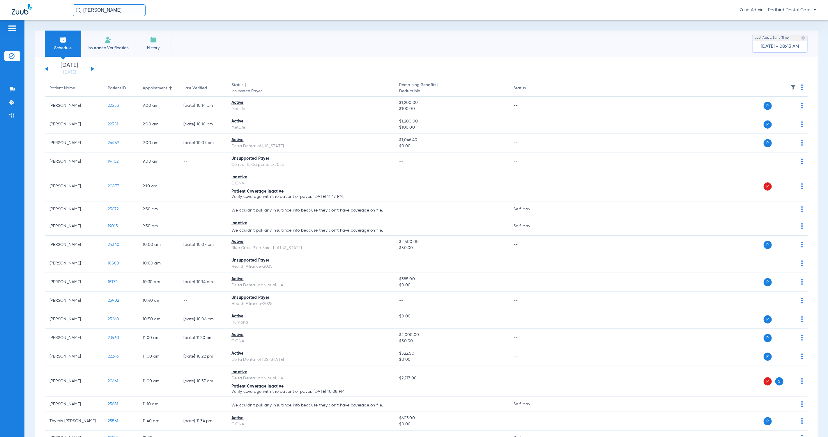
click at [91, 69] on button at bounding box center [92, 69] width 3 height 4
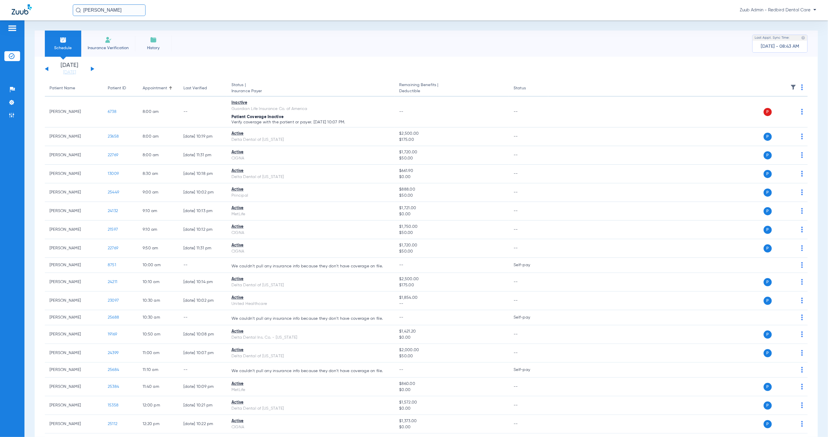
click at [91, 70] on button at bounding box center [92, 69] width 3 height 4
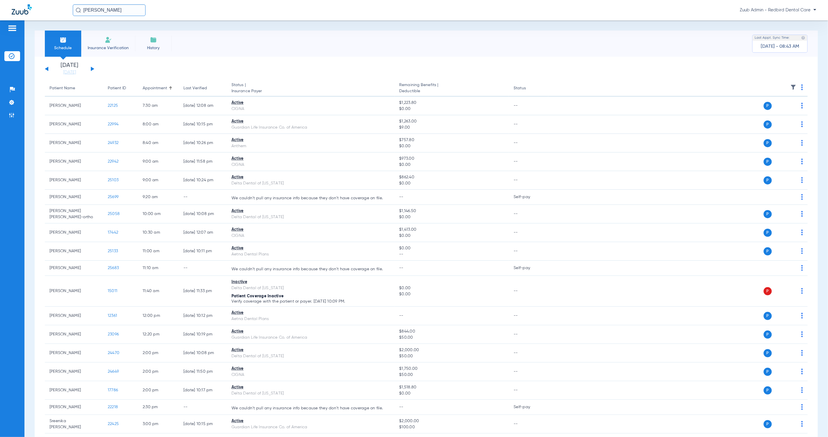
click at [91, 68] on button at bounding box center [92, 69] width 3 height 4
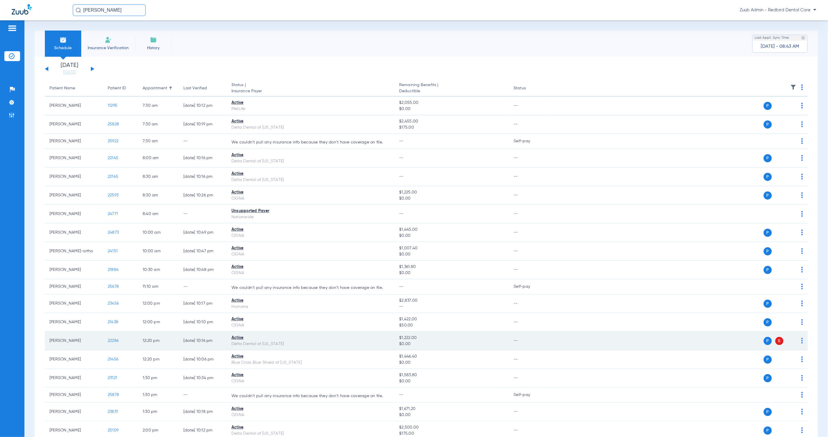
click at [109, 341] on span "22286" at bounding box center [113, 341] width 11 height 4
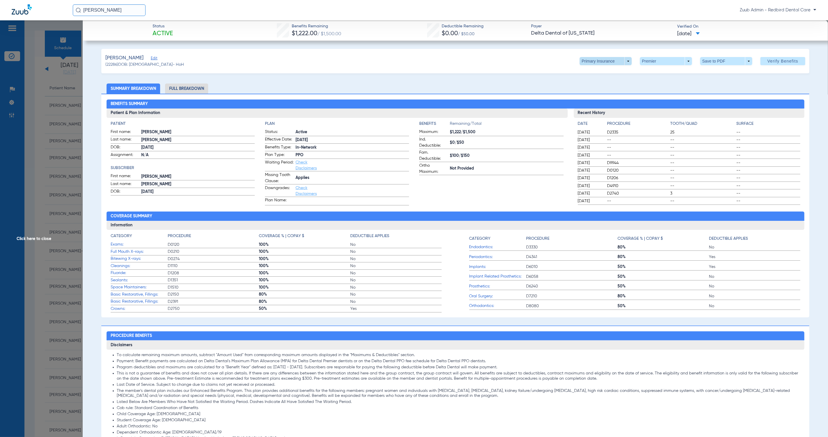
click at [623, 61] on span at bounding box center [606, 61] width 52 height 8
click at [595, 83] on span "Secondary Insurance" at bounding box center [599, 84] width 38 height 4
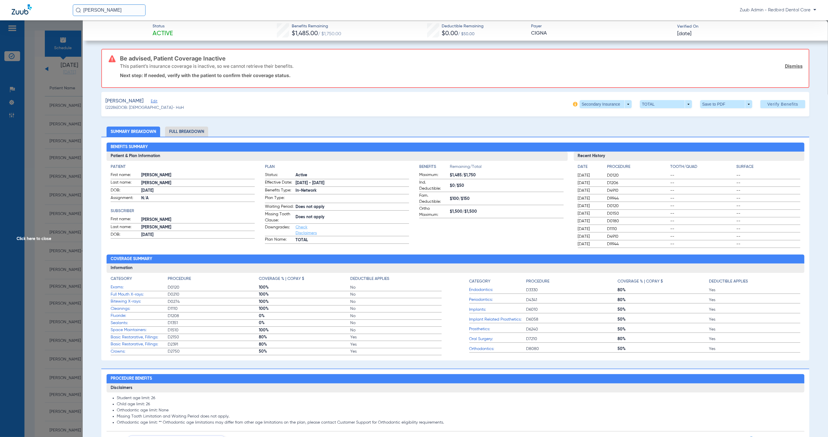
drag, startPoint x: 331, startPoint y: 180, endPoint x: 293, endPoint y: 179, distance: 37.9
click at [293, 180] on label "Effective Date: [DATE] - [DATE]" at bounding box center [337, 183] width 144 height 7
click at [188, 129] on li "Full Breakdown" at bounding box center [186, 132] width 43 height 10
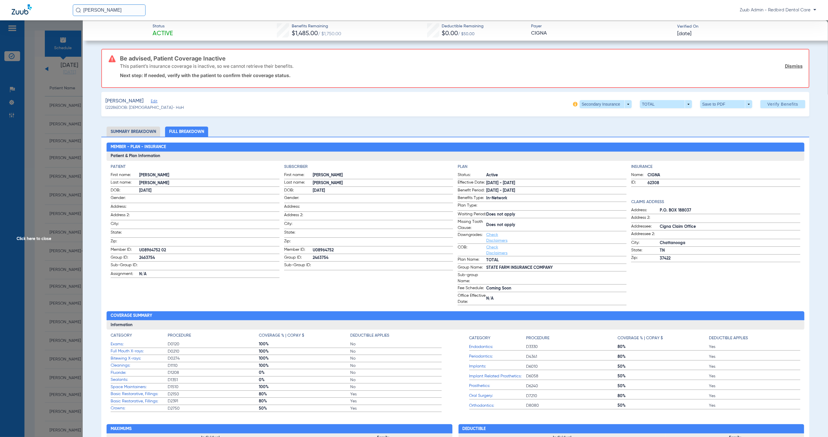
click at [156, 102] on span "Edit" at bounding box center [153, 102] width 5 height 6
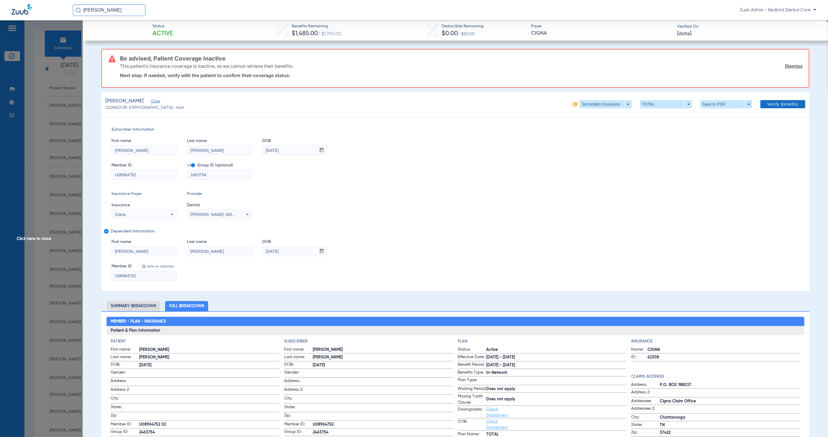
click at [778, 103] on span "Verify Benefits" at bounding box center [782, 104] width 31 height 5
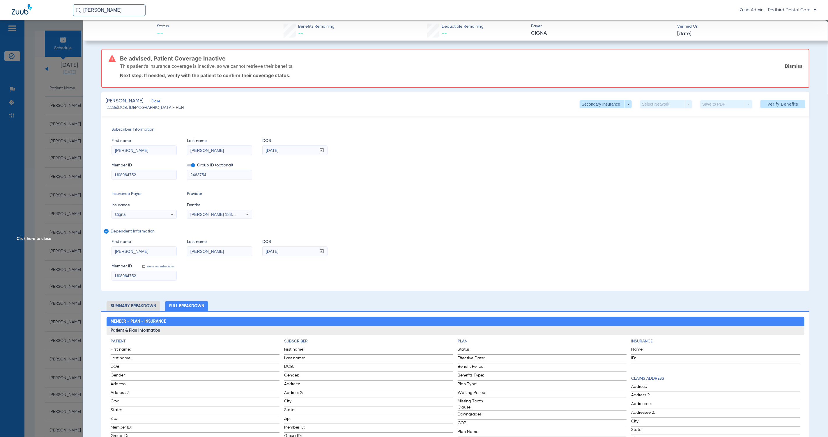
click at [26, 237] on span "Click here to close" at bounding box center [41, 238] width 83 height 437
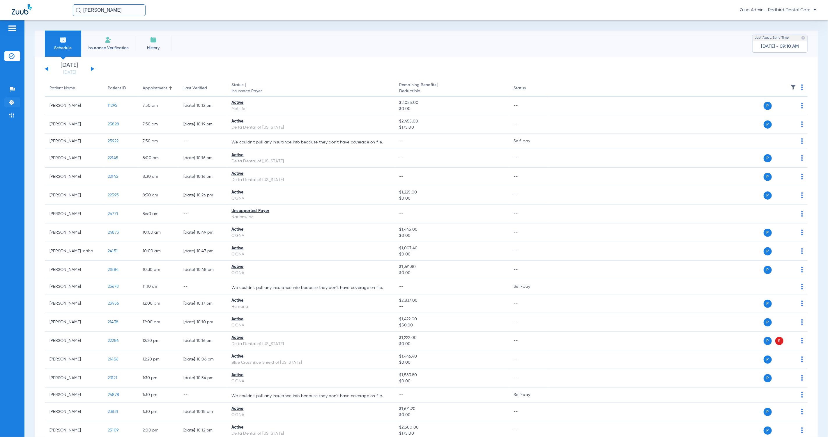
click at [15, 100] on li "Settings" at bounding box center [12, 103] width 16 height 10
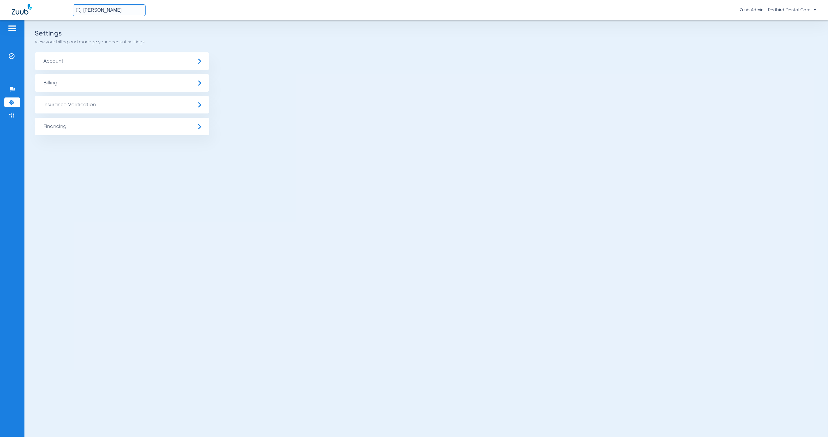
click at [76, 98] on span "Insurance Verification" at bounding box center [122, 104] width 175 height 17
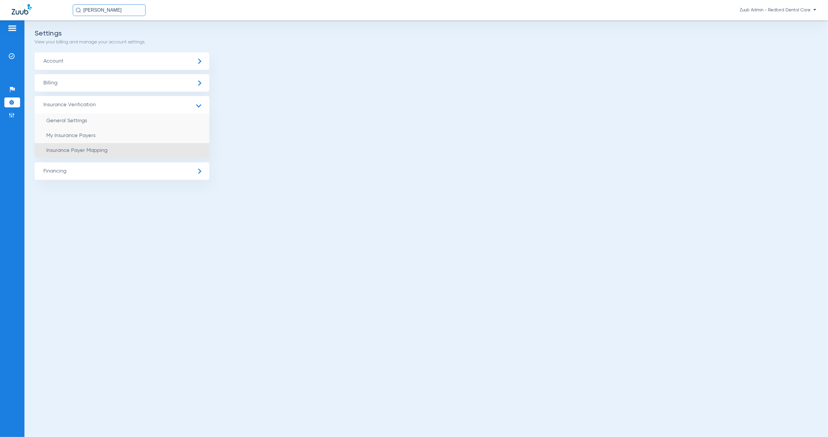
click at [141, 145] on li "Insurance Payer Mapping" at bounding box center [122, 150] width 175 height 15
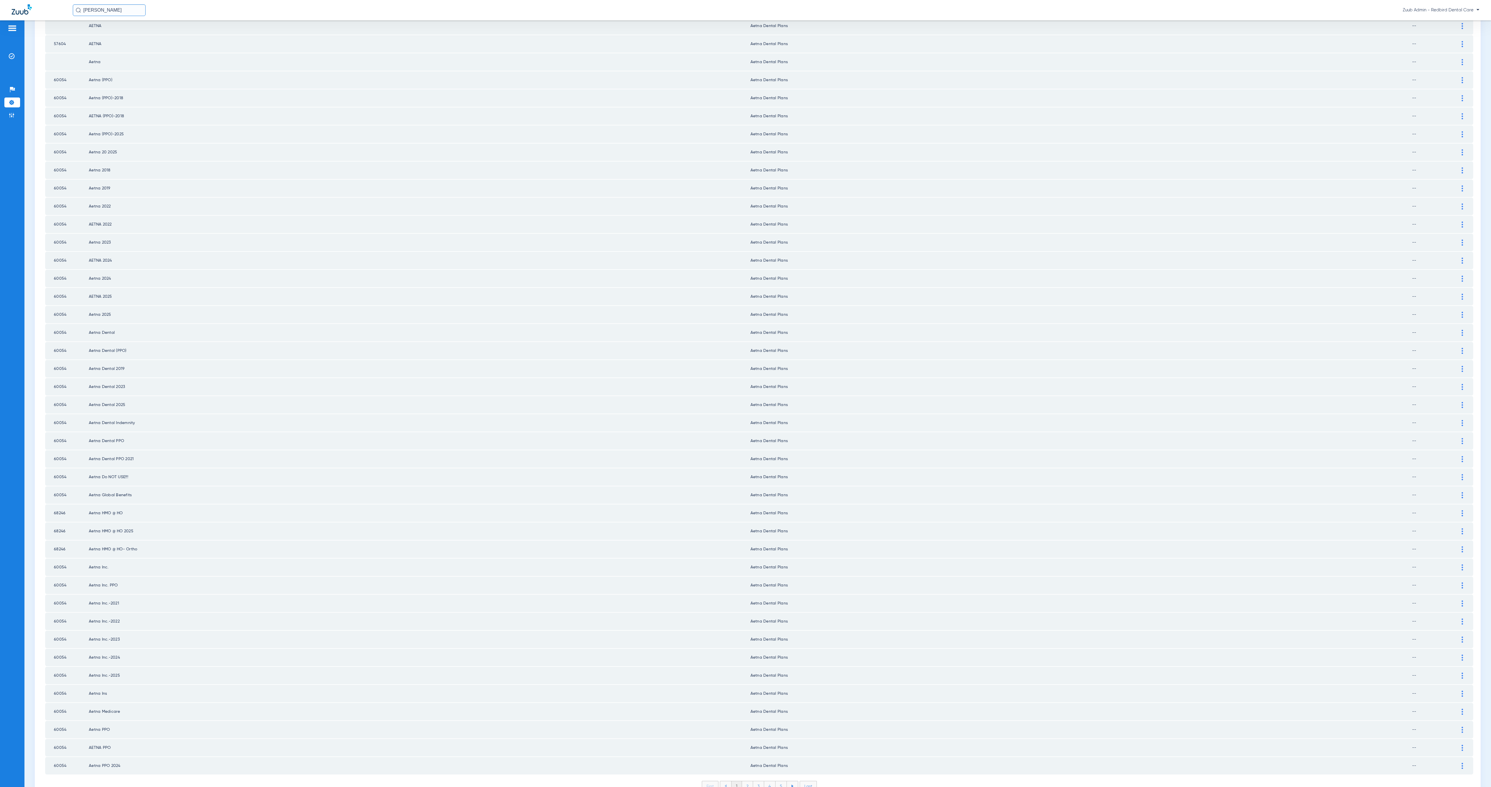
scroll to position [237, 0]
click at [744, 492] on li "2" at bounding box center [747, 783] width 11 height 10
click at [754, 492] on li "3" at bounding box center [758, 783] width 11 height 10
click at [767, 492] on li "4" at bounding box center [769, 783] width 11 height 10
click at [779, 492] on li "5" at bounding box center [780, 783] width 11 height 10
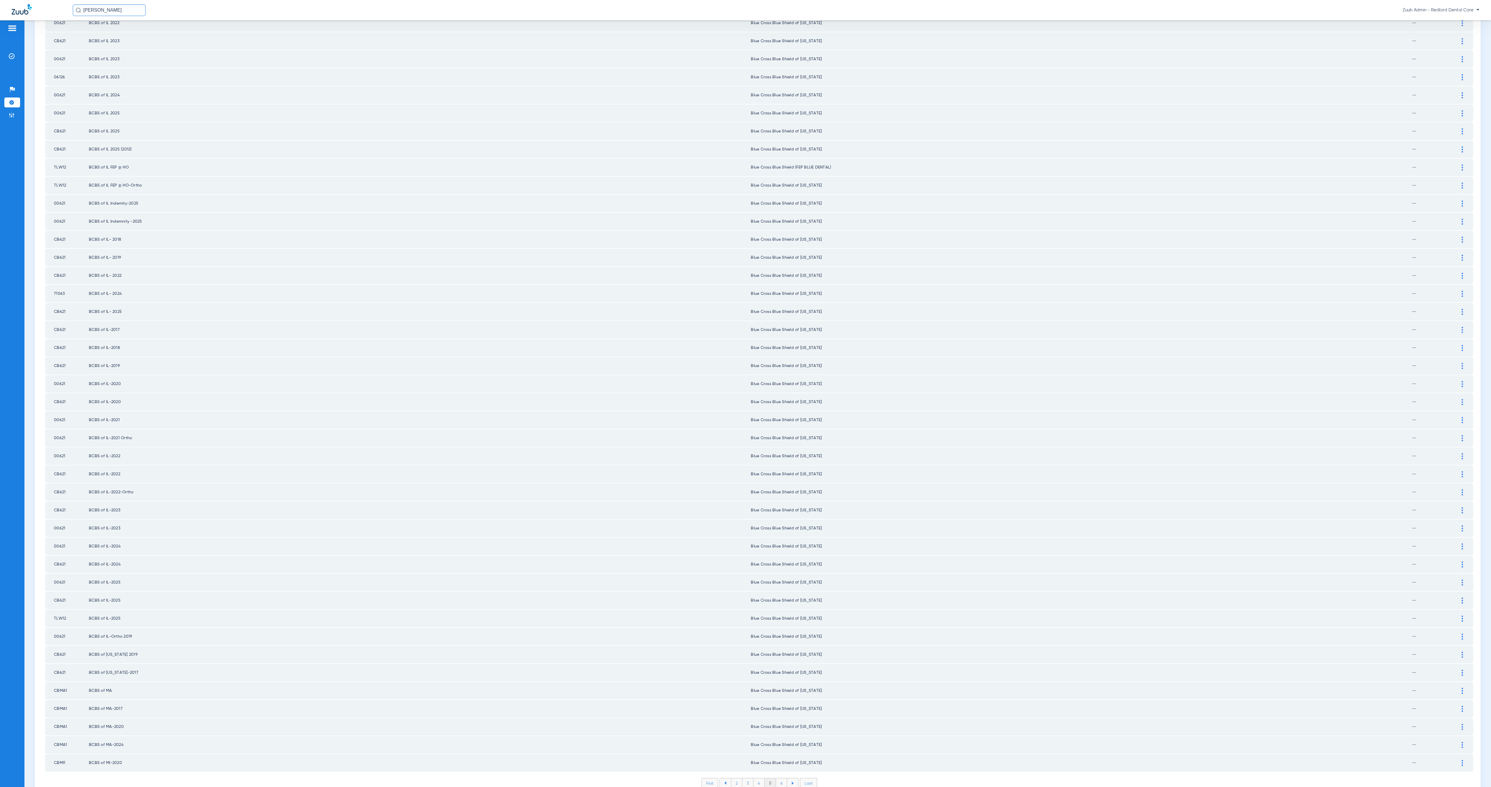
click at [780, 492] on li "6" at bounding box center [781, 783] width 11 height 10
click at [780, 492] on li "7" at bounding box center [781, 783] width 11 height 10
click at [780, 492] on li "8" at bounding box center [781, 783] width 11 height 10
click at [777, 492] on li "9" at bounding box center [781, 783] width 11 height 10
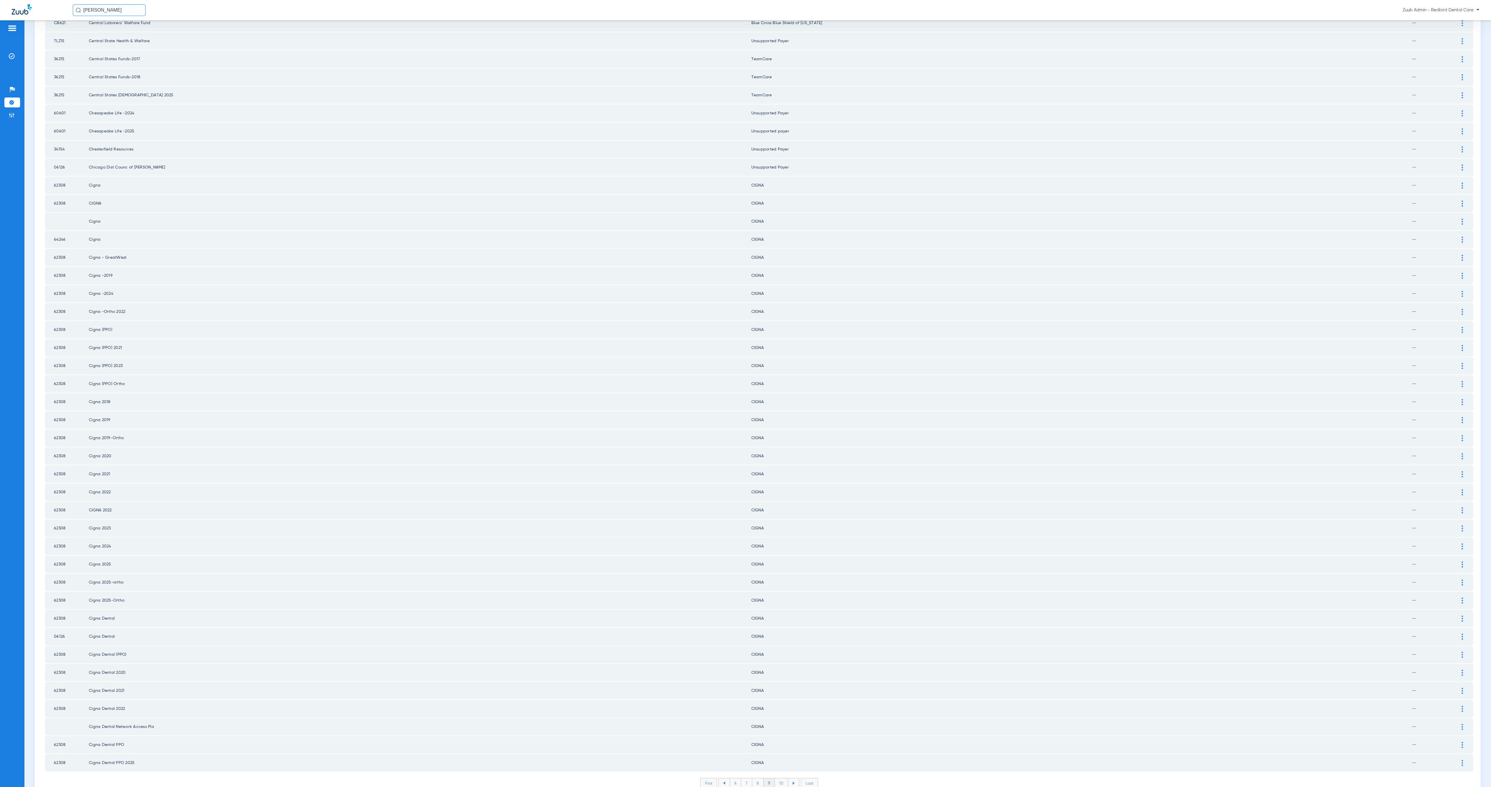
click at [779, 492] on li "10" at bounding box center [781, 783] width 13 height 10
click at [779, 492] on li "11" at bounding box center [782, 783] width 12 height 10
click at [781, 492] on li "12" at bounding box center [782, 783] width 13 height 10
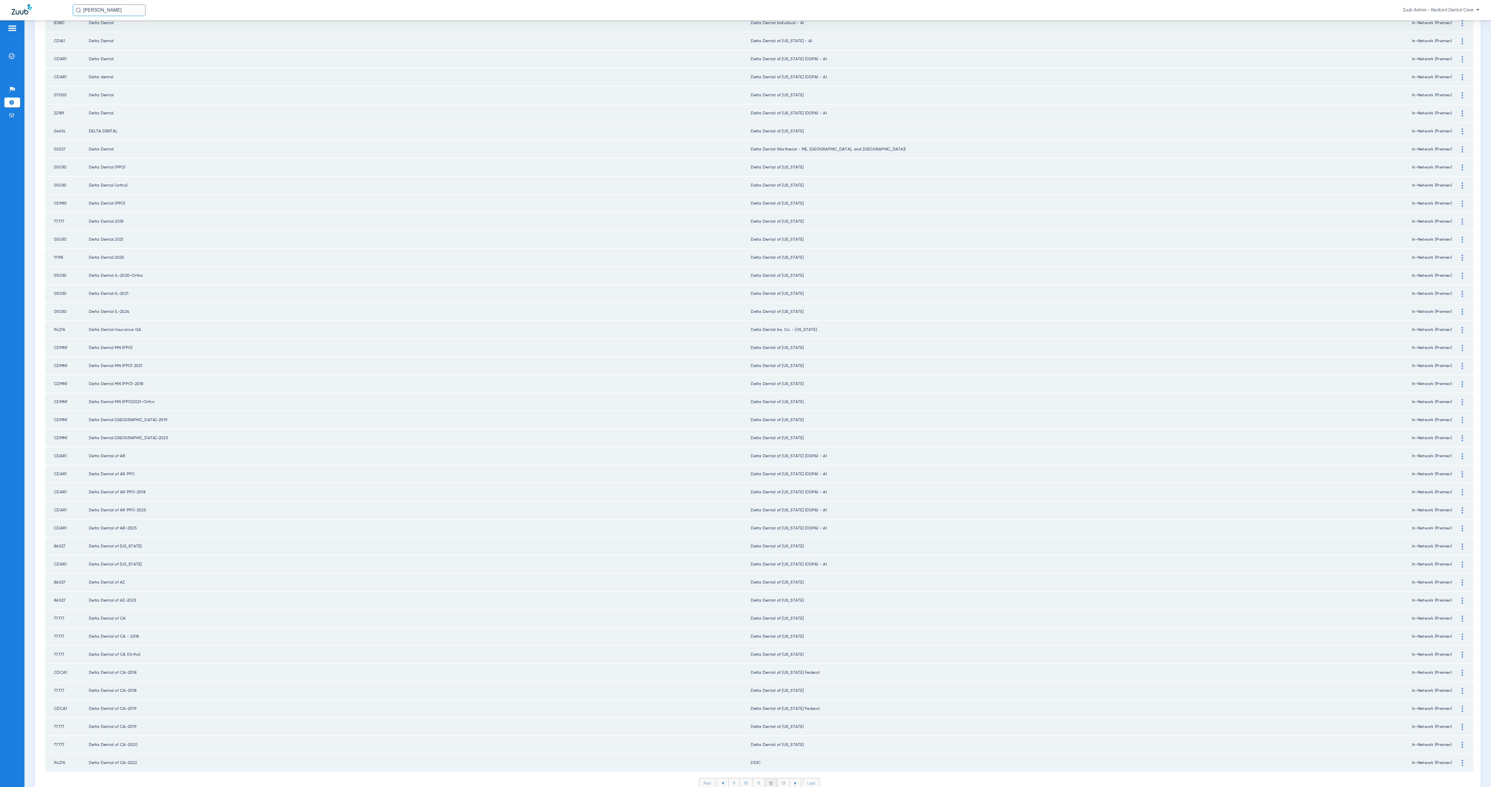
click at [783, 492] on li "13" at bounding box center [783, 783] width 13 height 10
click at [781, 492] on li "14" at bounding box center [784, 783] width 13 height 10
click at [781, 492] on li "15" at bounding box center [783, 783] width 13 height 10
click at [780, 492] on li "16" at bounding box center [784, 783] width 13 height 10
click at [783, 492] on li "17" at bounding box center [784, 783] width 13 height 10
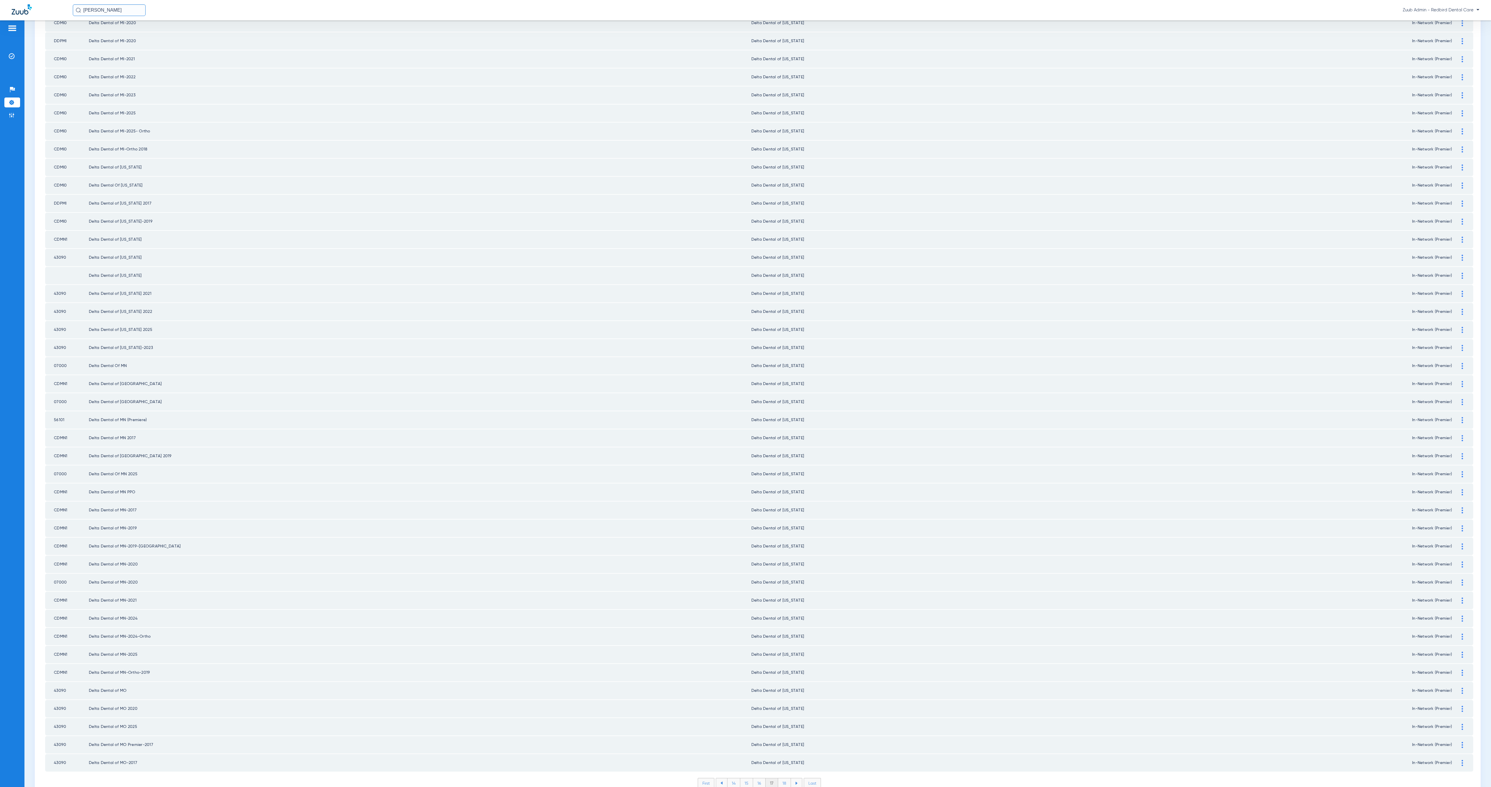
click at [781, 492] on li "18" at bounding box center [784, 783] width 13 height 10
click at [782, 492] on li "19" at bounding box center [784, 783] width 13 height 10
click at [783, 492] on li "20" at bounding box center [784, 783] width 14 height 10
click at [782, 492] on li "21" at bounding box center [784, 783] width 13 height 10
click at [784, 492] on li "22" at bounding box center [784, 783] width 13 height 10
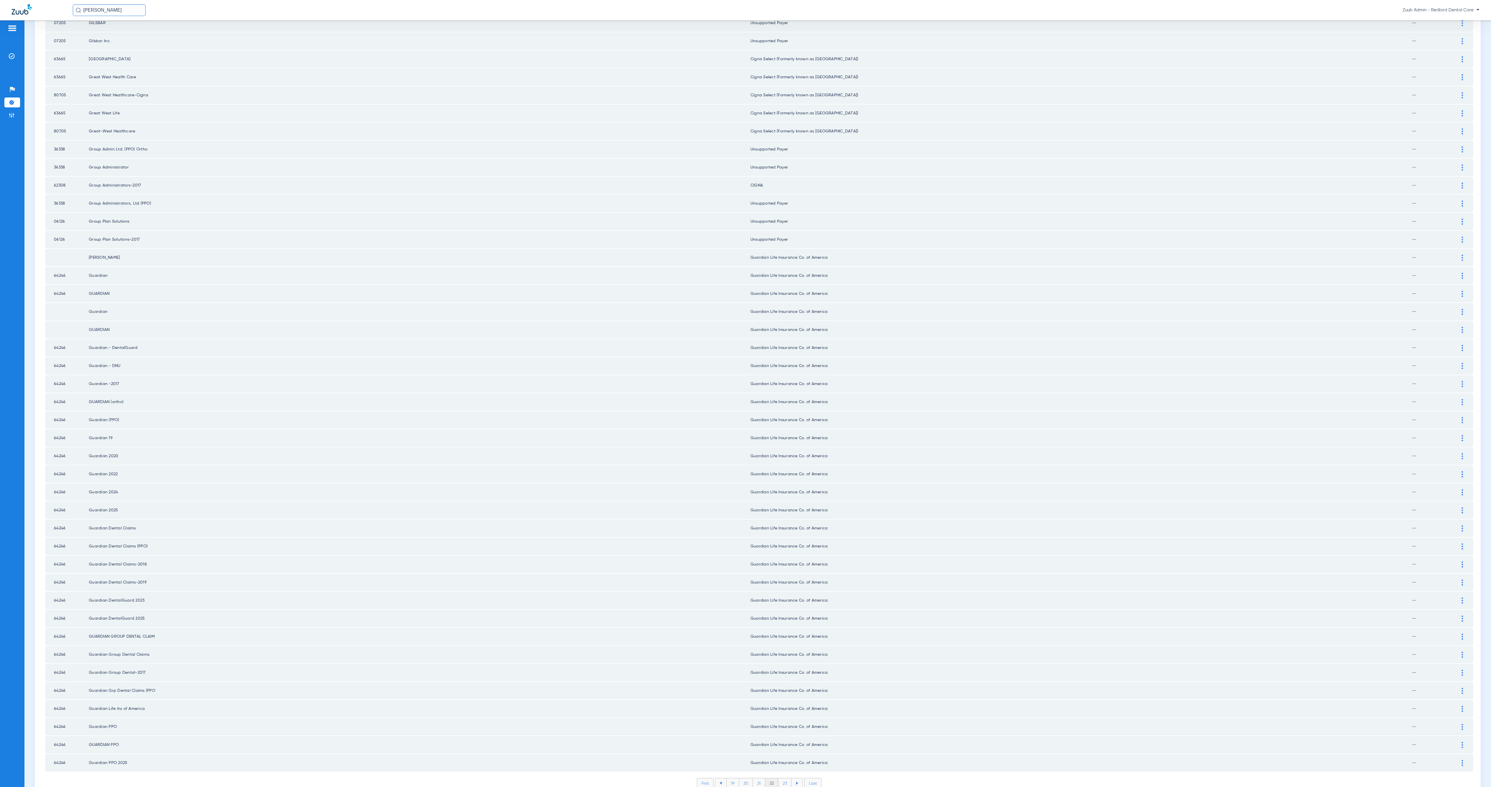
click at [782, 492] on li "23" at bounding box center [784, 783] width 13 height 10
click at [783, 492] on li "24" at bounding box center [784, 783] width 13 height 10
click at [768, 492] on li "24" at bounding box center [771, 783] width 13 height 10
click at [758, 492] on li "23" at bounding box center [758, 783] width 13 height 10
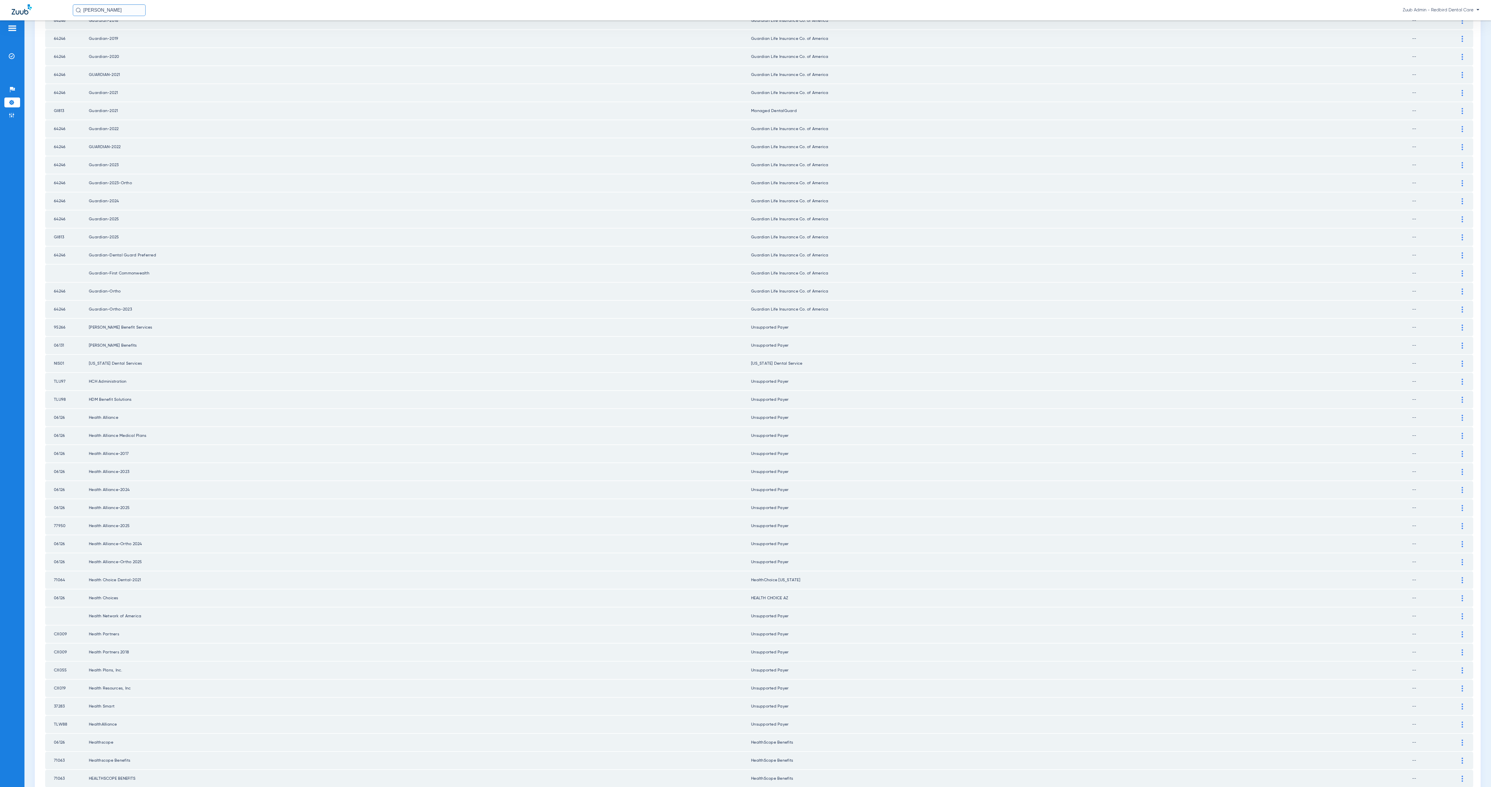
click at [931, 108] on div at bounding box center [1462, 111] width 10 height 6
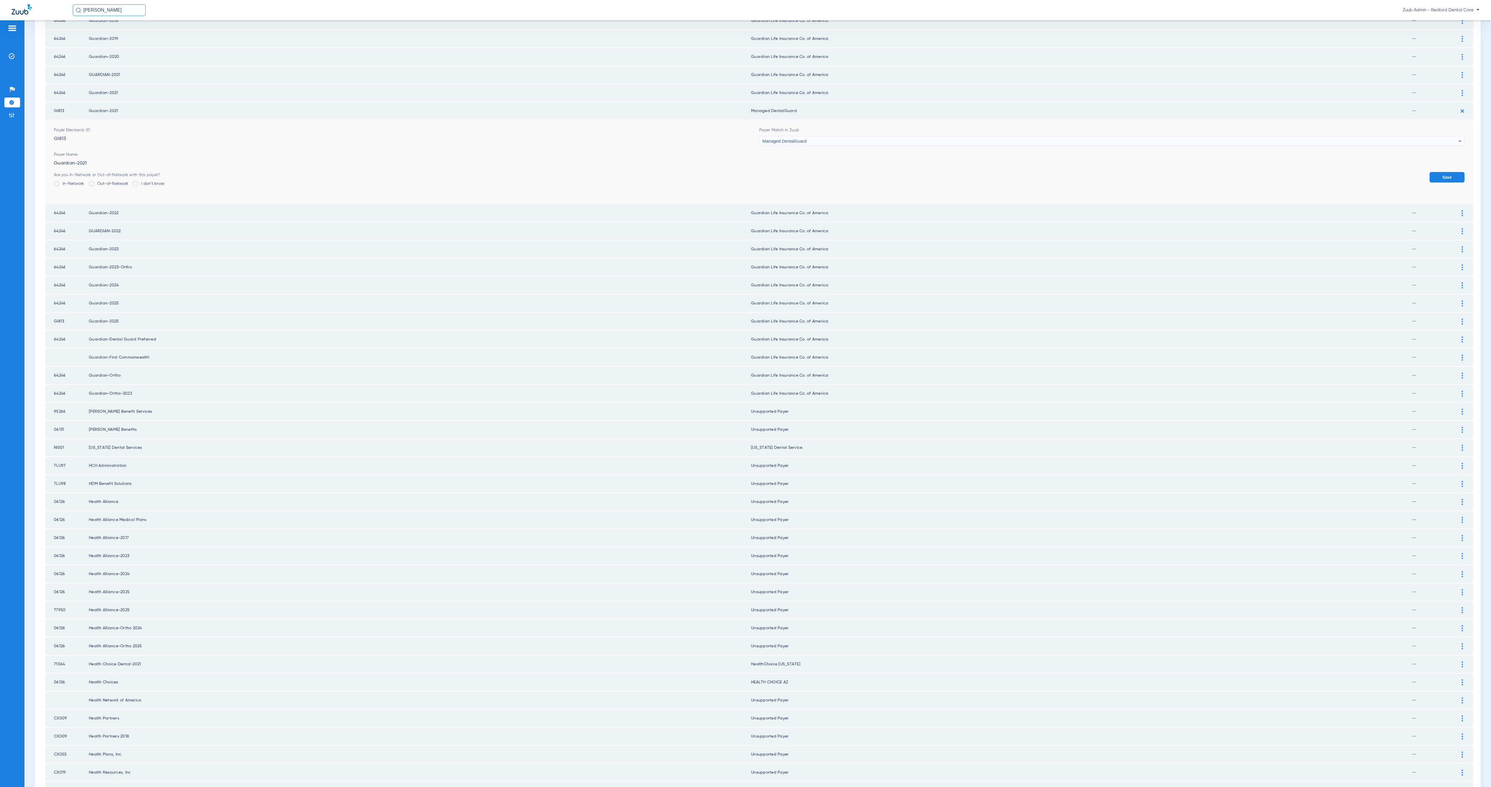
click at [930, 136] on div "Managed DentalGuard" at bounding box center [1110, 141] width 696 height 10
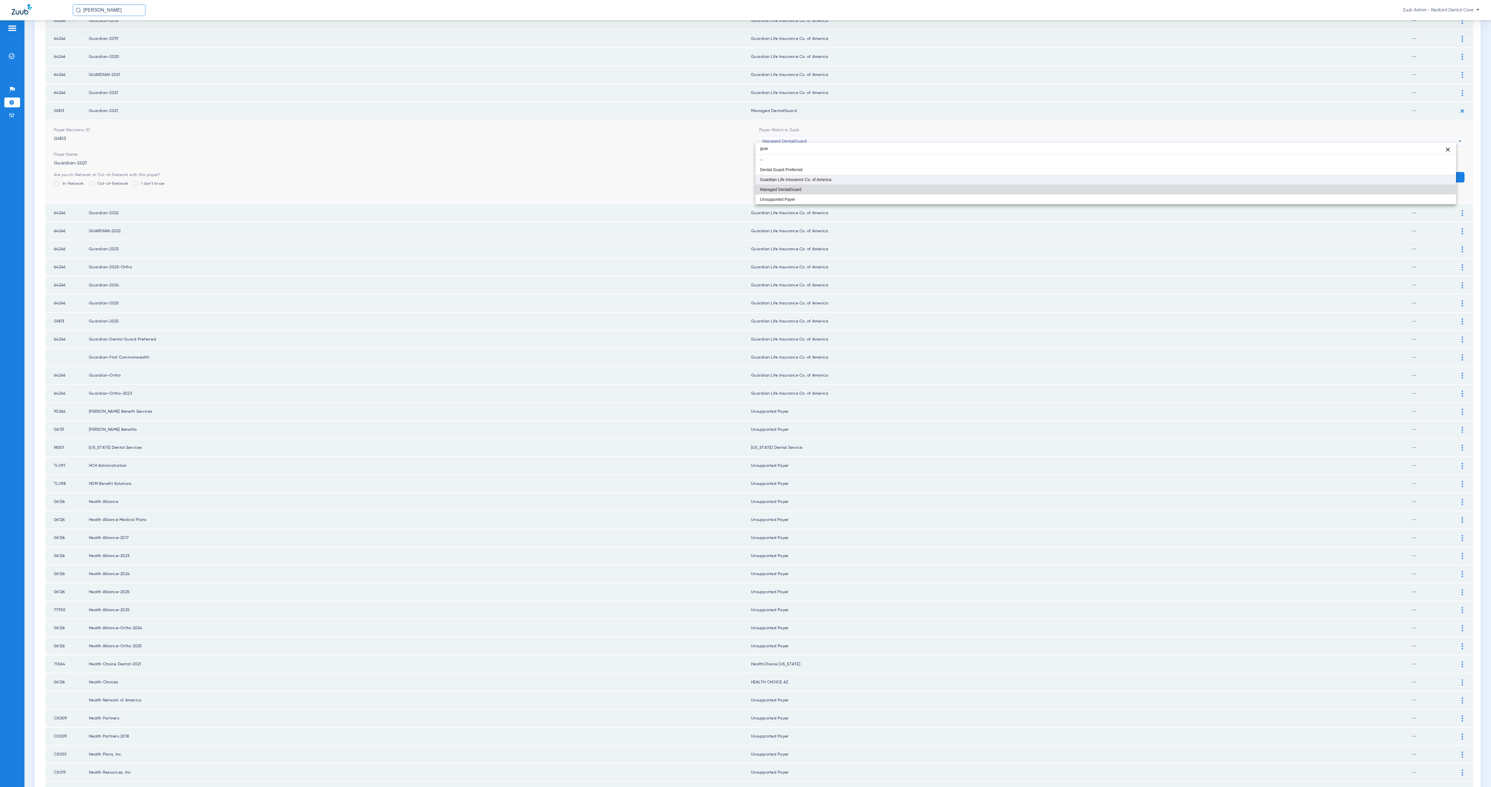
type input "guar"
drag, startPoint x: 955, startPoint y: 180, endPoint x: 996, endPoint y: 182, distance: 40.2
click at [931, 180] on mat-option "Guardian Life Insurance Co. of America" at bounding box center [1105, 180] width 700 height 10
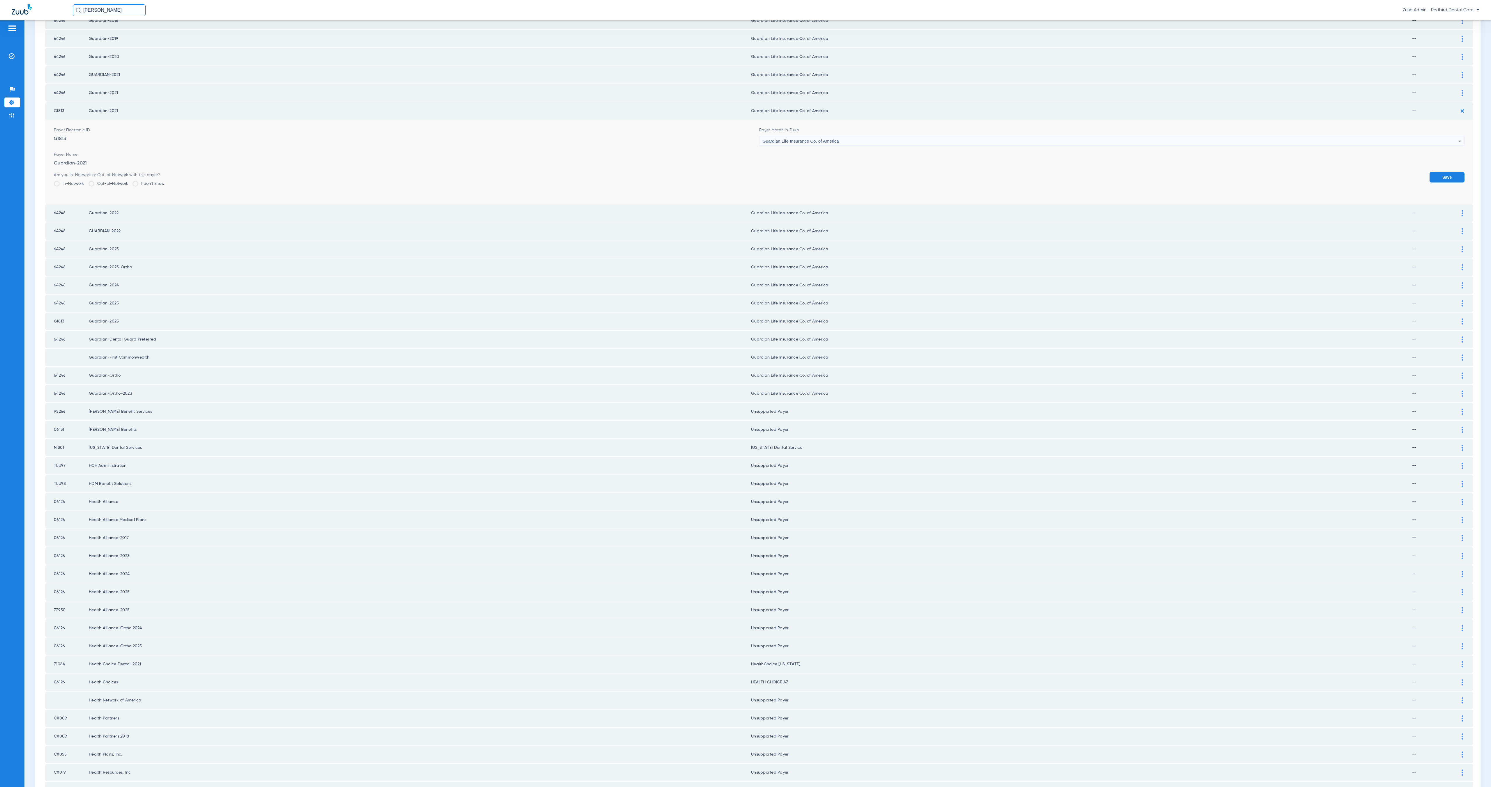
click at [931, 172] on button "Save" at bounding box center [1446, 177] width 35 height 10
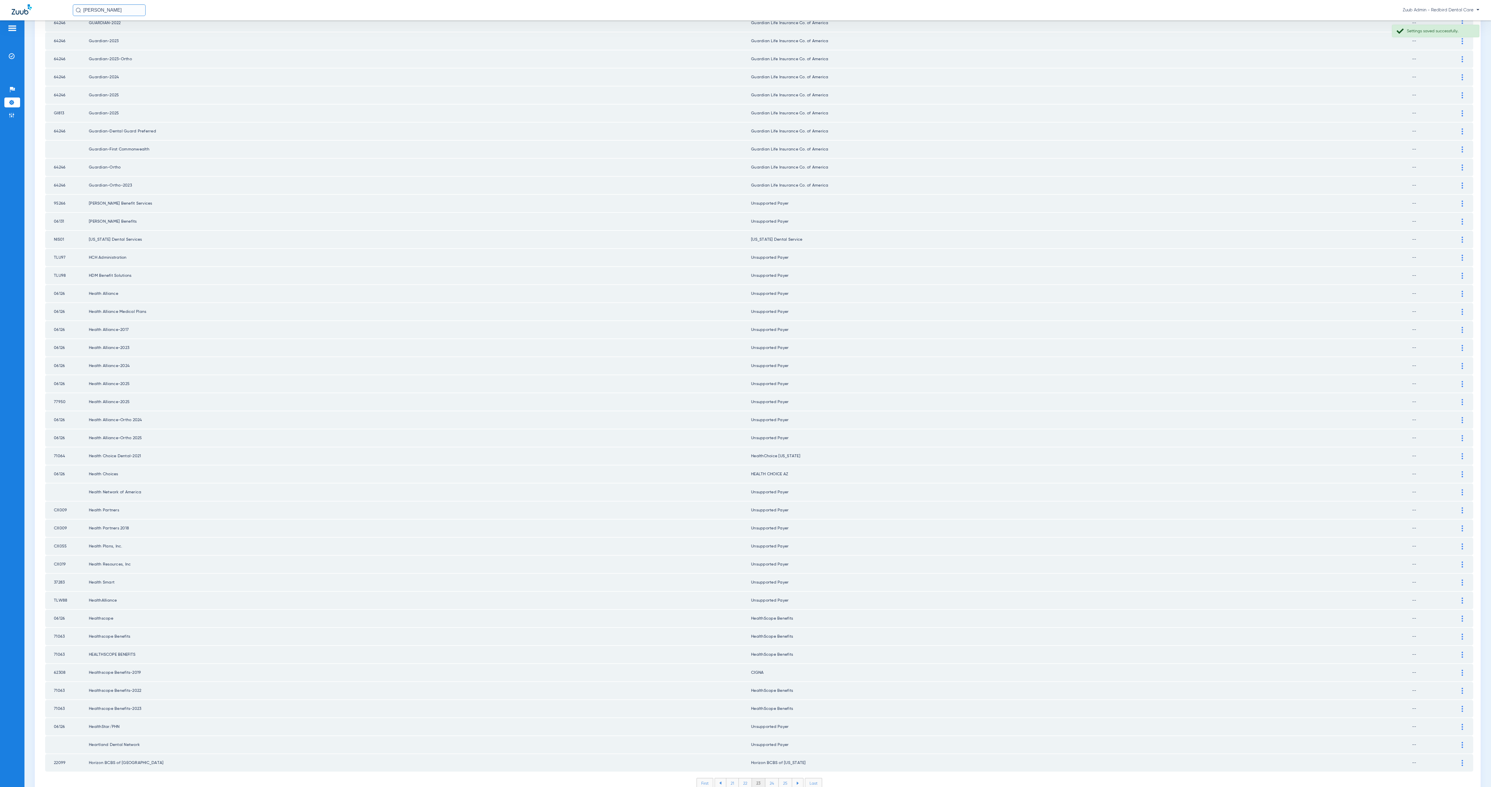
click at [769, 492] on li "24" at bounding box center [771, 783] width 13 height 10
click at [779, 492] on li "25" at bounding box center [784, 783] width 13 height 10
click at [784, 492] on li "26" at bounding box center [785, 783] width 13 height 10
click at [784, 492] on li "27" at bounding box center [785, 783] width 13 height 10
click at [781, 492] on li "28" at bounding box center [785, 783] width 13 height 10
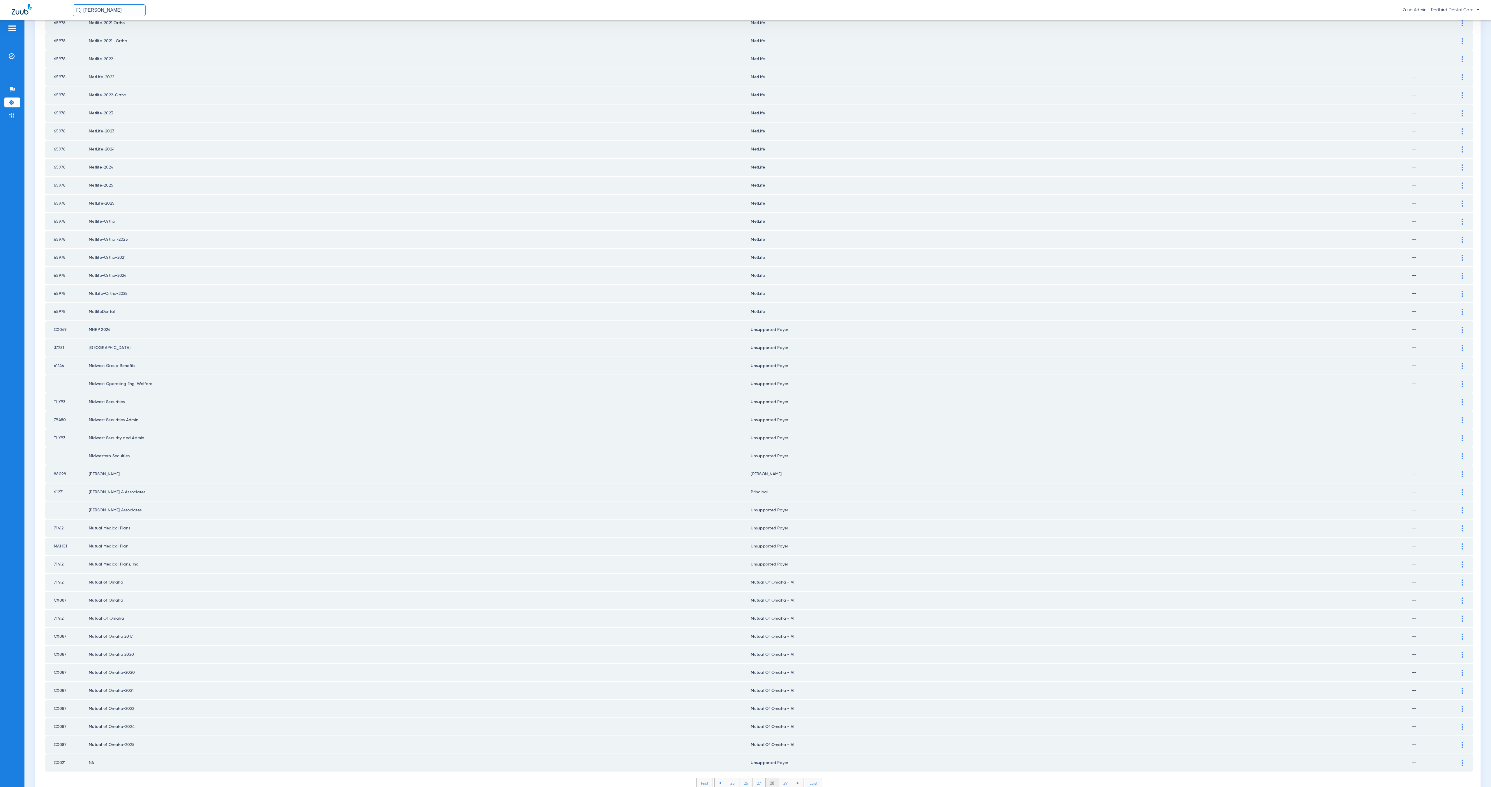
click at [786, 492] on li "29" at bounding box center [785, 783] width 13 height 10
click at [784, 492] on li "30" at bounding box center [785, 783] width 14 height 10
click at [782, 492] on li "31" at bounding box center [785, 783] width 13 height 10
click at [782, 492] on li "32" at bounding box center [785, 783] width 13 height 10
click at [781, 492] on li "33" at bounding box center [785, 783] width 13 height 10
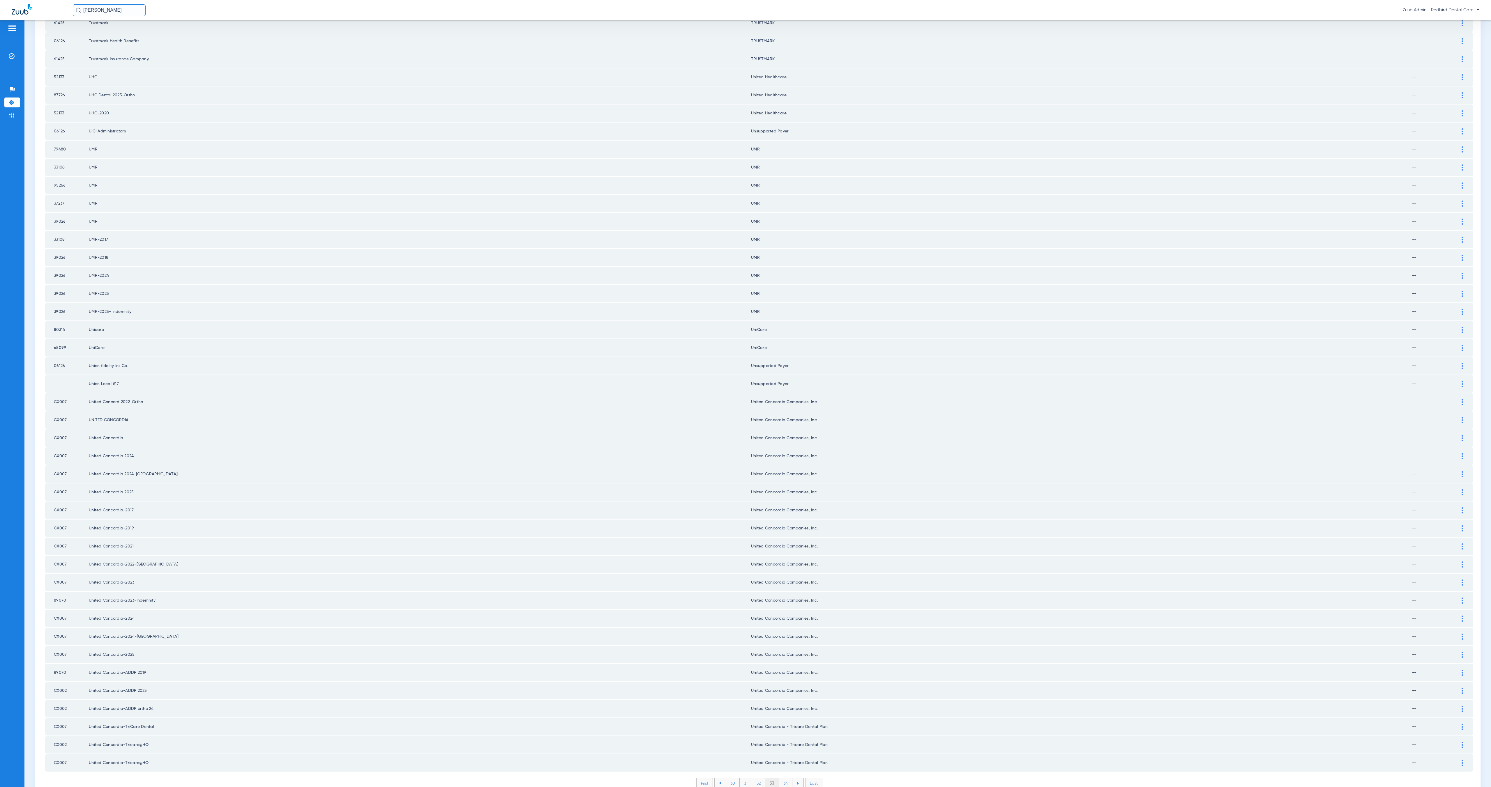
click at [783, 492] on li "34" at bounding box center [785, 783] width 13 height 10
click at [783, 492] on li "35" at bounding box center [784, 783] width 13 height 10
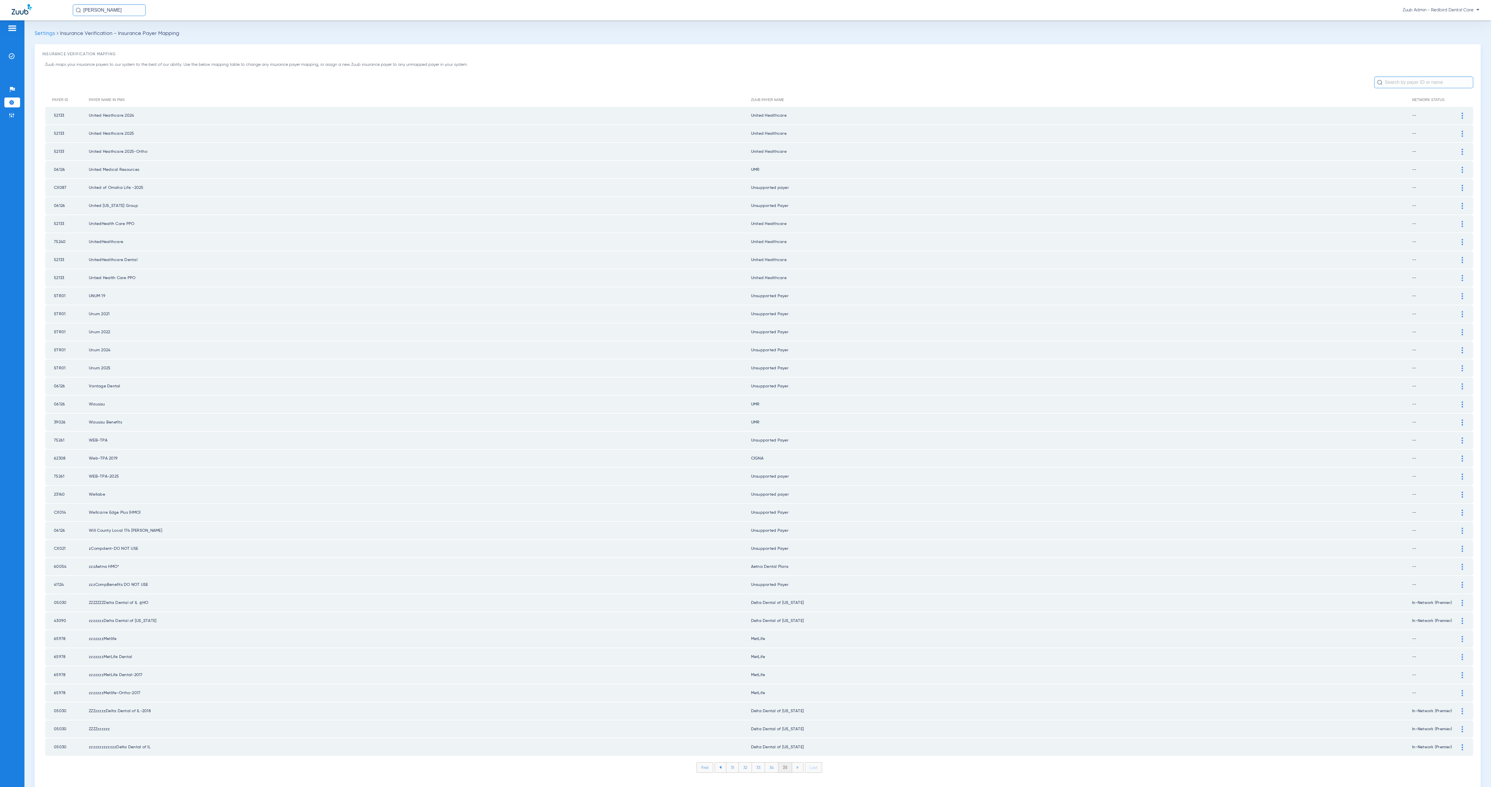
click at [931, 82] on input "text" at bounding box center [1423, 83] width 99 height 12
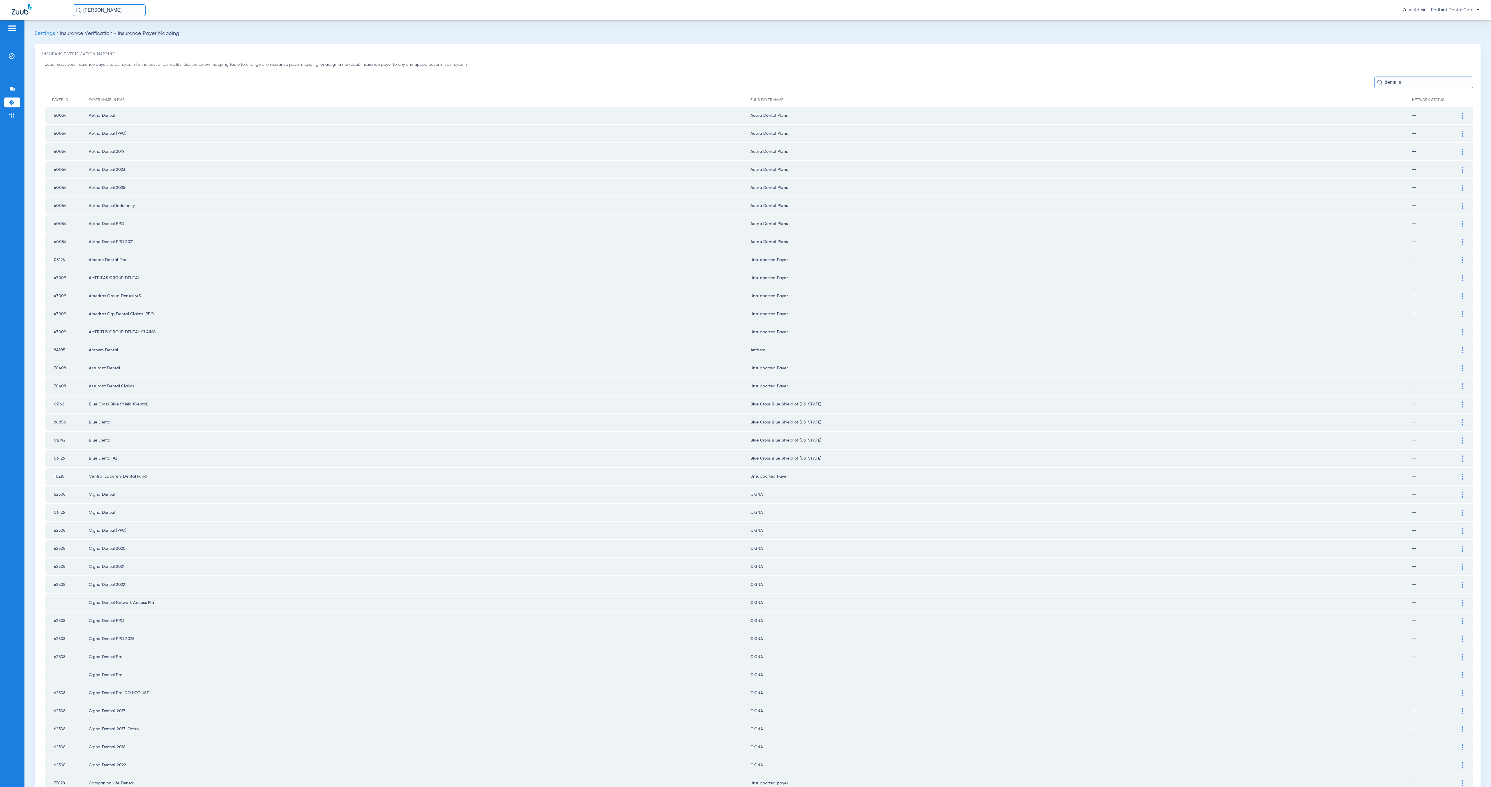
type input "dental se"
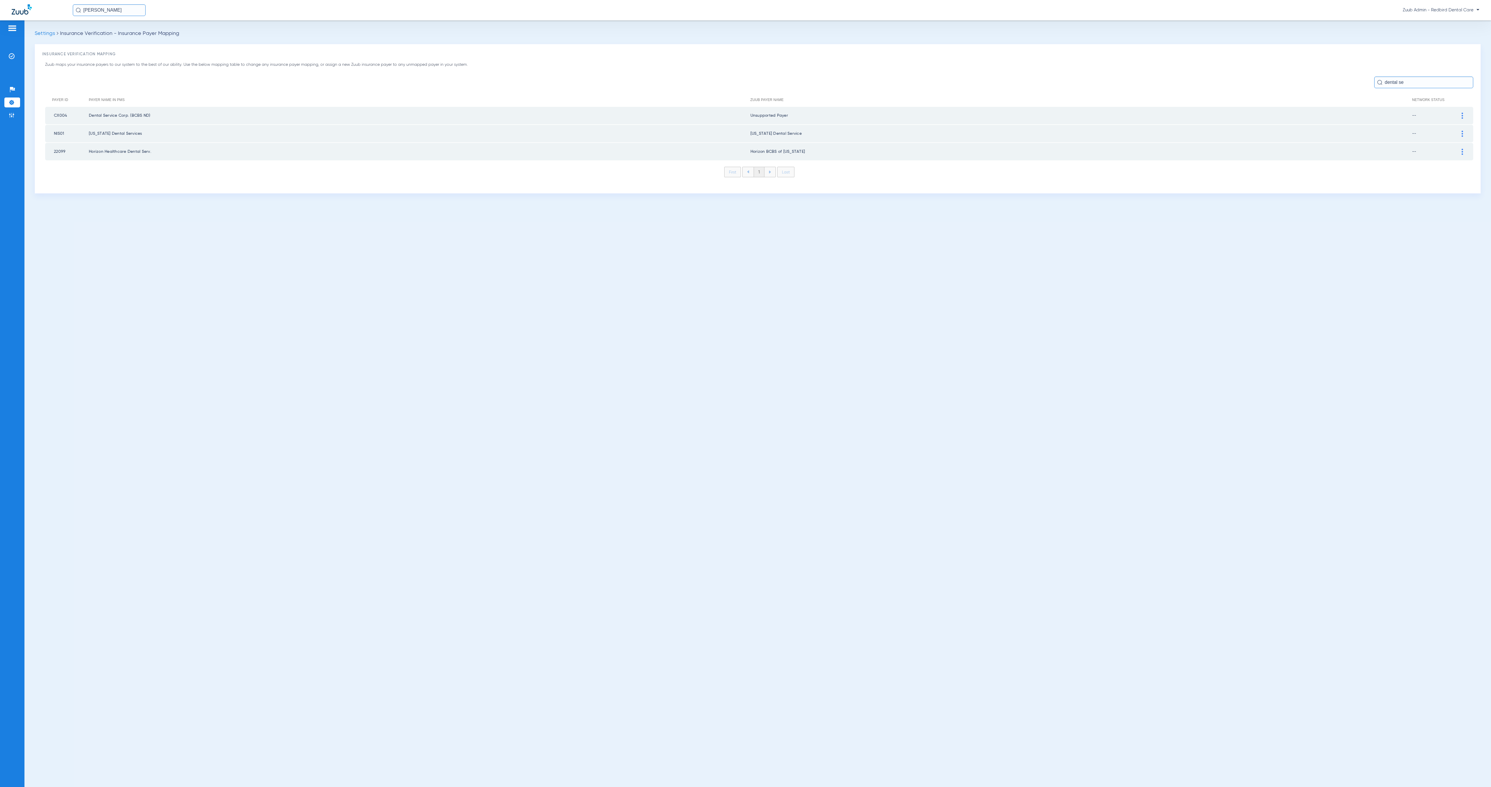
drag, startPoint x: 1399, startPoint y: 82, endPoint x: 1384, endPoint y: 79, distance: 15.4
click at [931, 79] on input "dental se" at bounding box center [1423, 83] width 99 height 12
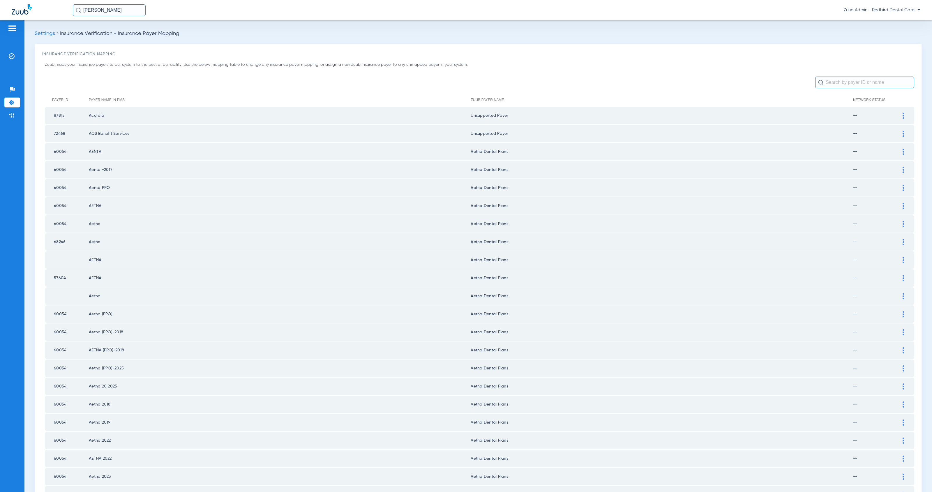
click at [758, 52] on h3 "Insurance Verification Mapping" at bounding box center [478, 55] width 872 height 6
click at [13, 116] on img at bounding box center [12, 115] width 6 height 6
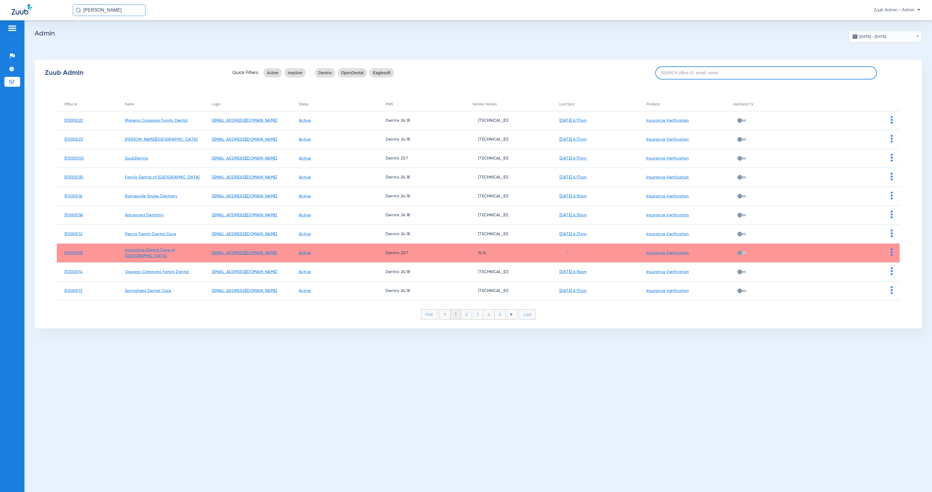
click at [704, 76] on input at bounding box center [766, 72] width 222 height 13
paste input "31000001"
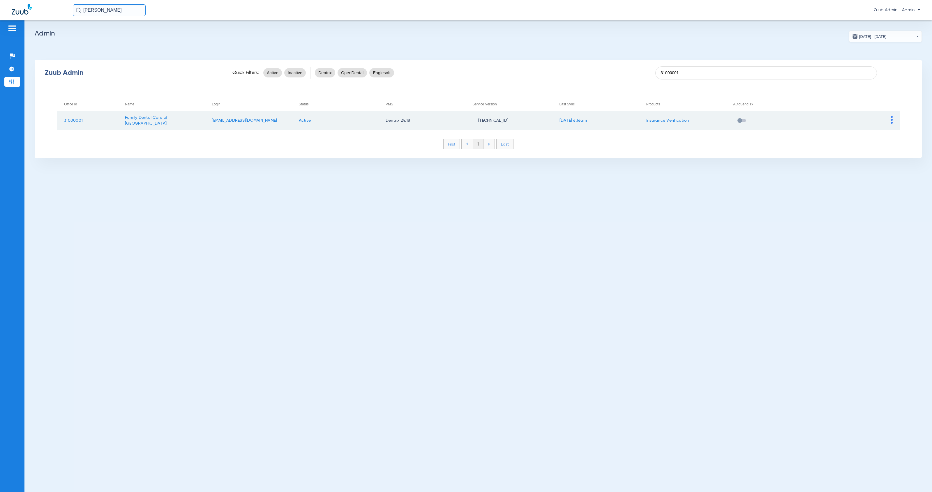
type input "31000001"
click at [891, 122] on img at bounding box center [891, 120] width 2 height 8
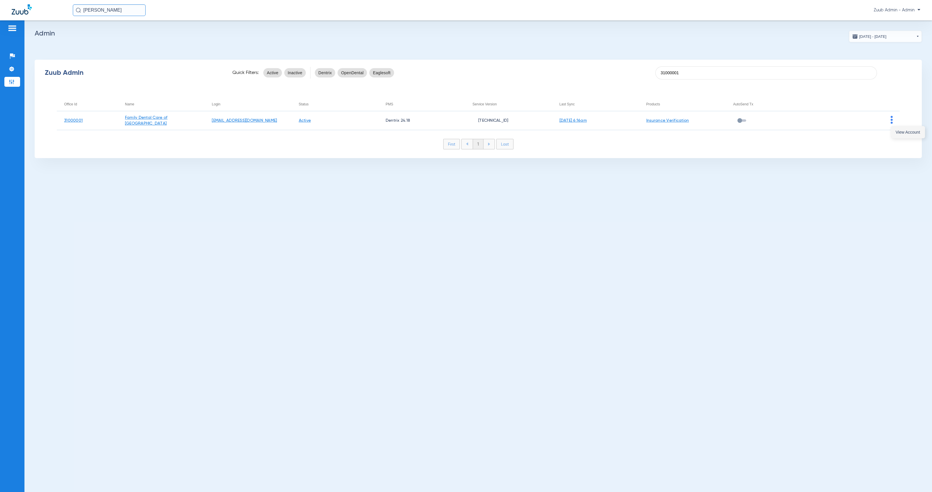
click at [903, 133] on span "View Account" at bounding box center [907, 132] width 24 height 4
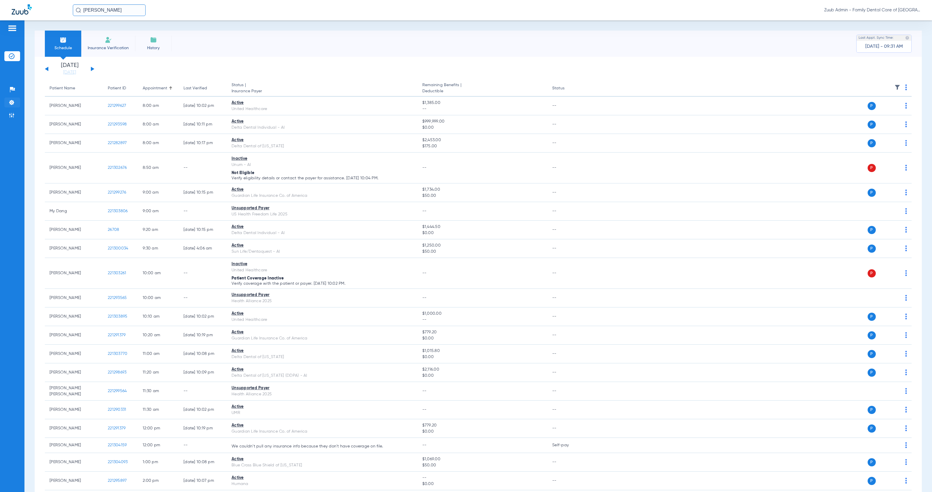
click at [14, 102] on img at bounding box center [12, 103] width 6 height 6
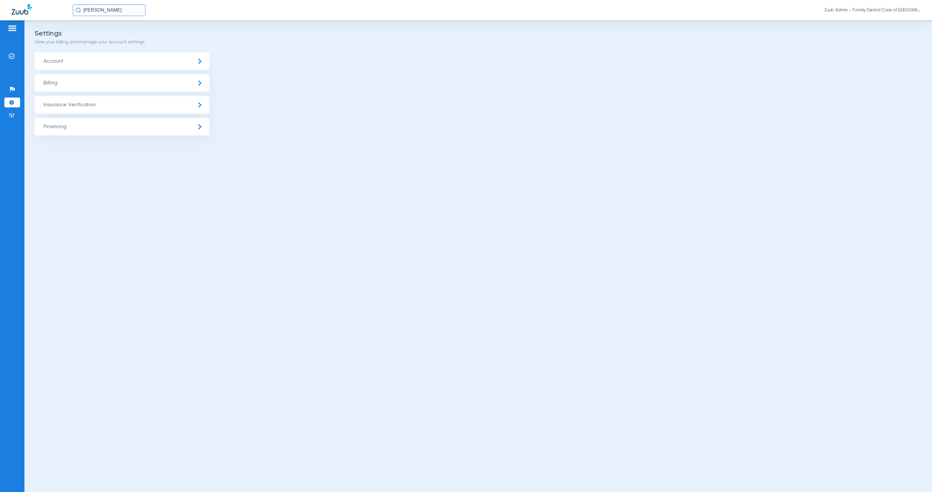
click at [95, 106] on span "Insurance Verification" at bounding box center [122, 104] width 175 height 17
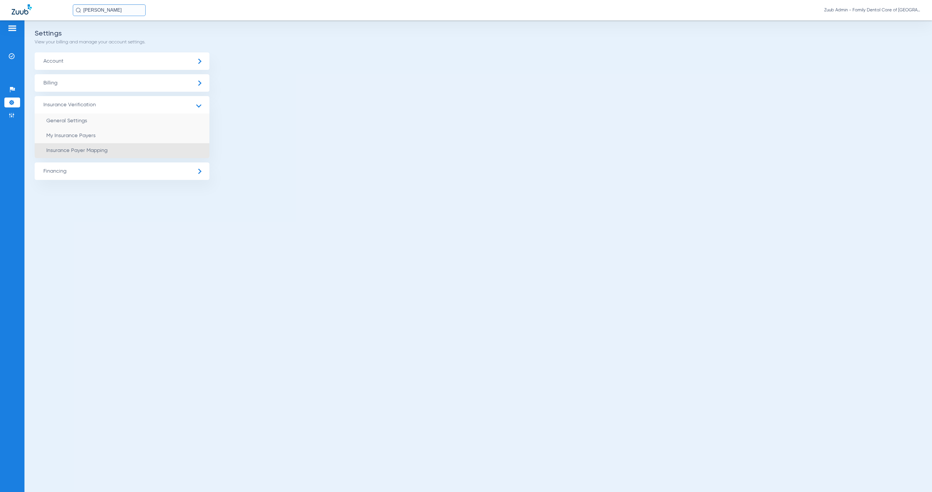
click at [156, 153] on li "Insurance Payer Mapping" at bounding box center [122, 150] width 175 height 15
